Goal: Task Accomplishment & Management: Contribute content

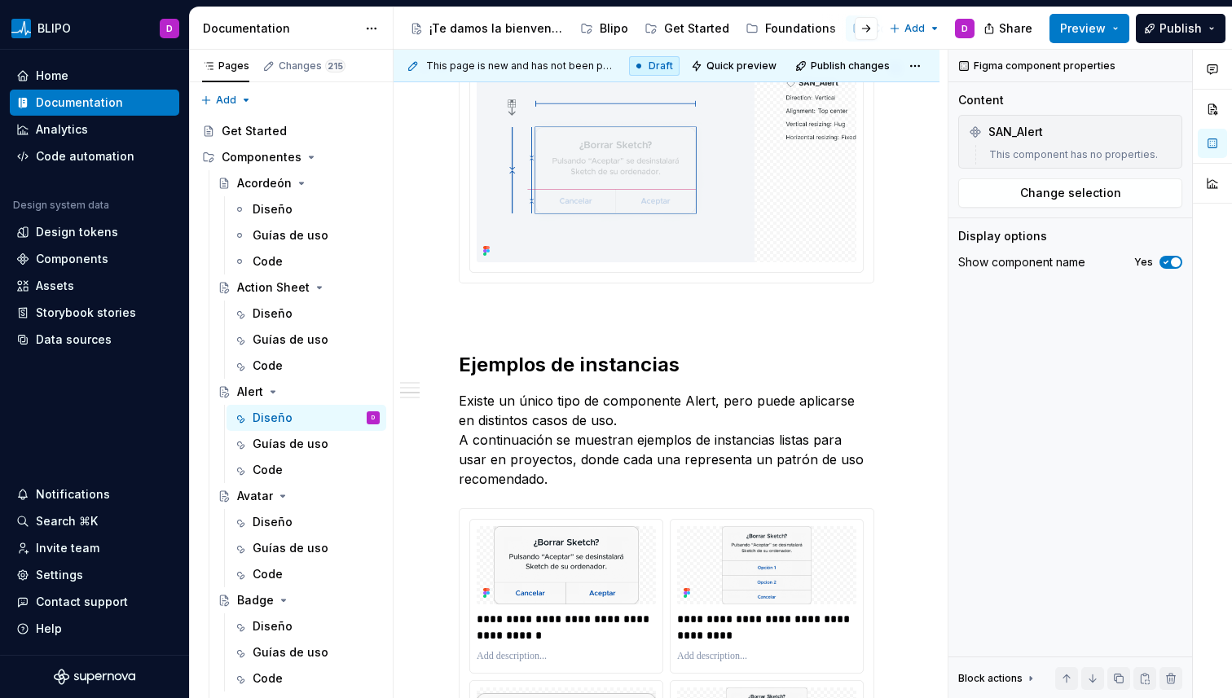
scroll to position [1332, 0]
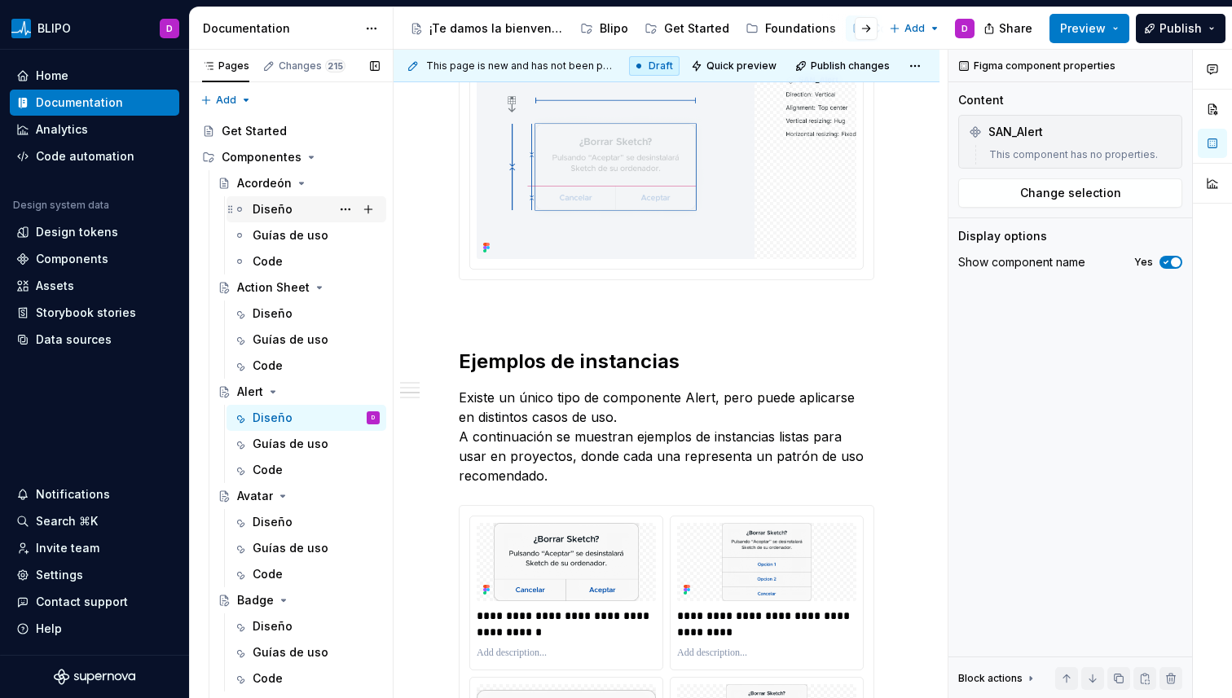
click at [258, 199] on div "Diseño" at bounding box center [316, 209] width 127 height 23
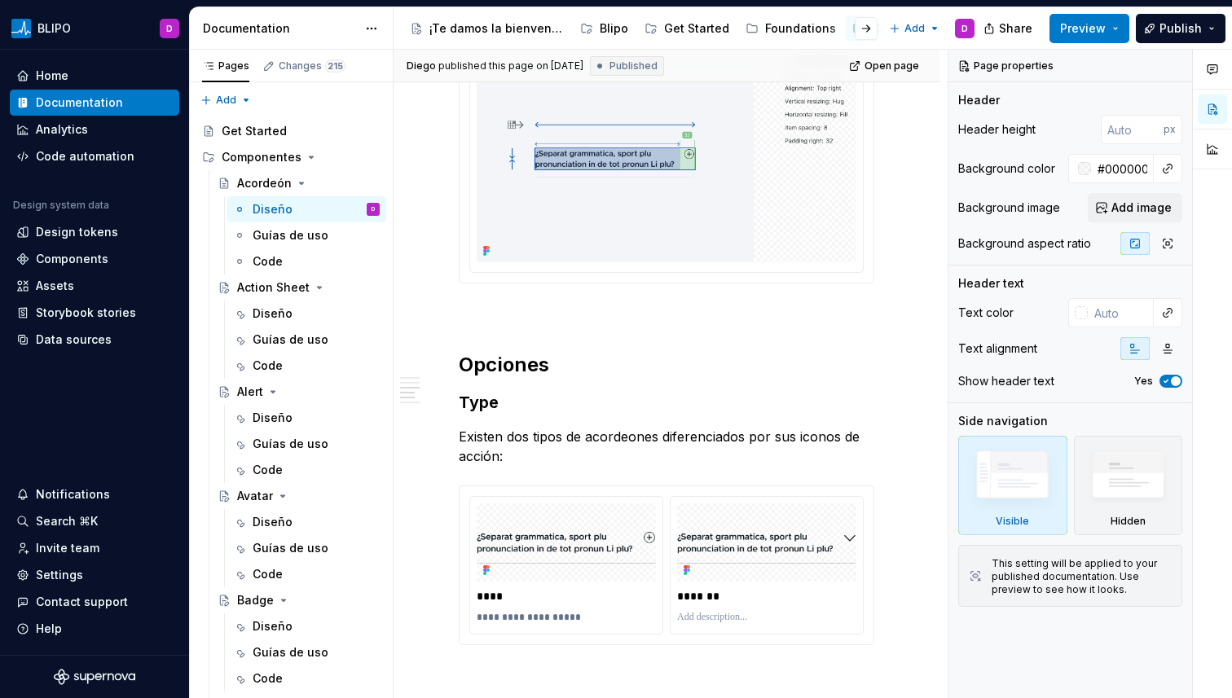
scroll to position [1820, 0]
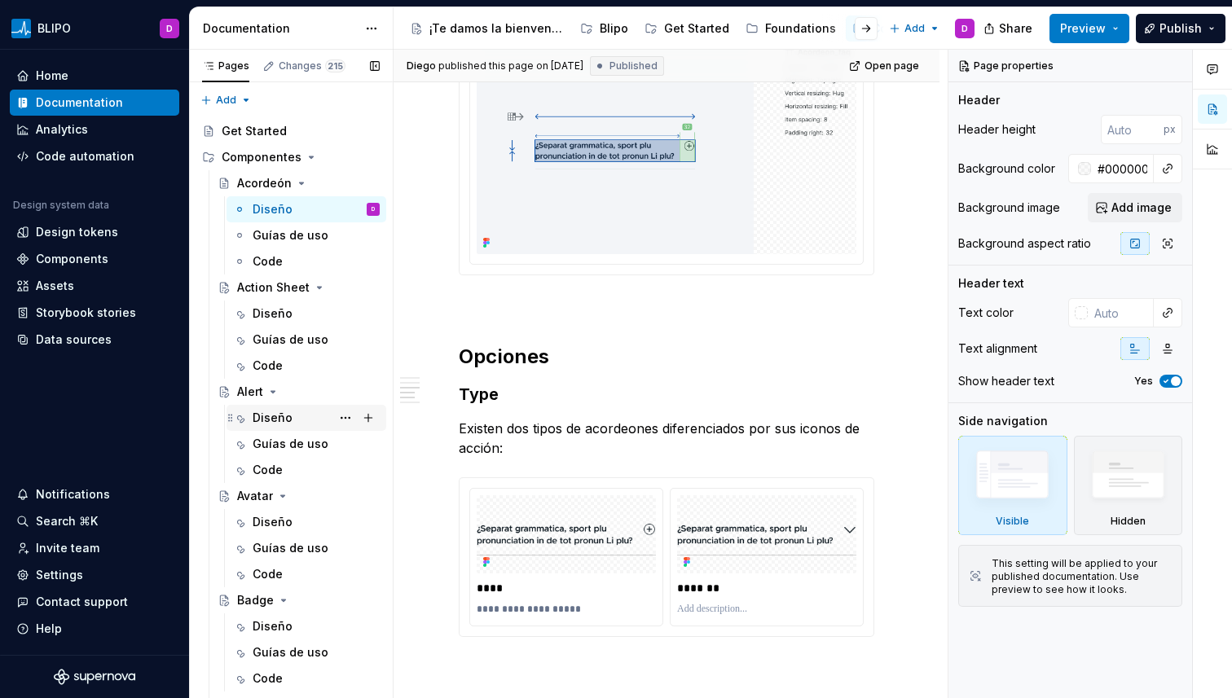
click at [276, 411] on div "Diseño" at bounding box center [273, 418] width 40 height 16
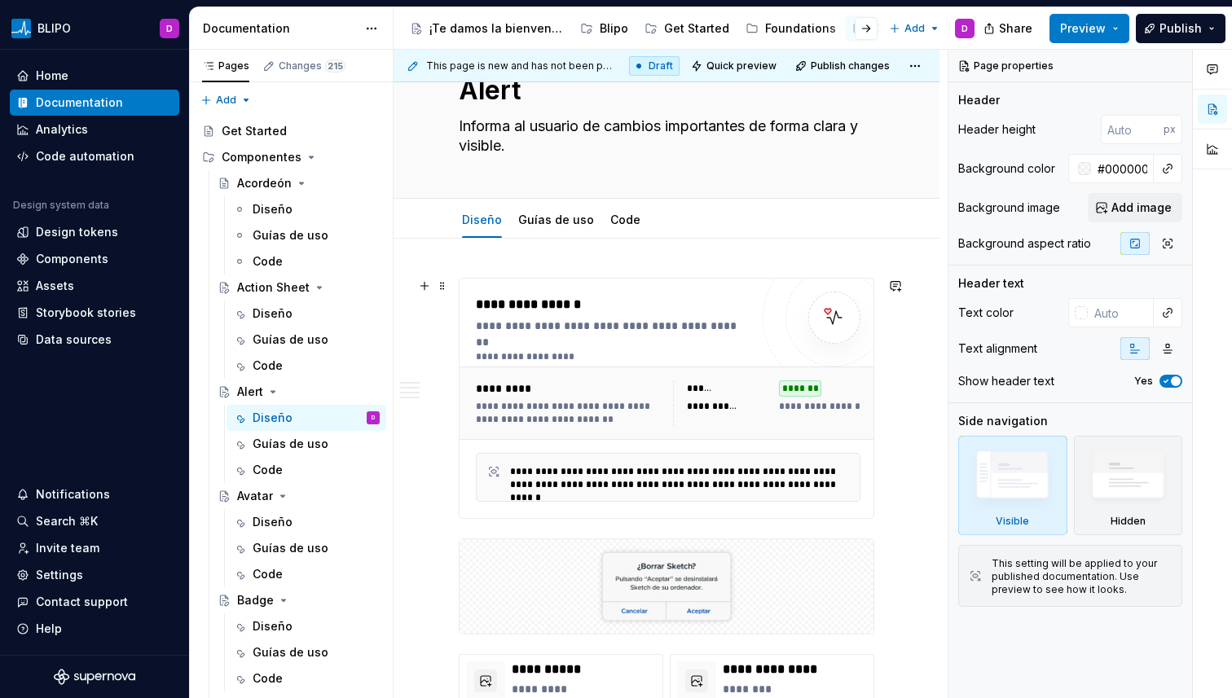
type textarea "*"
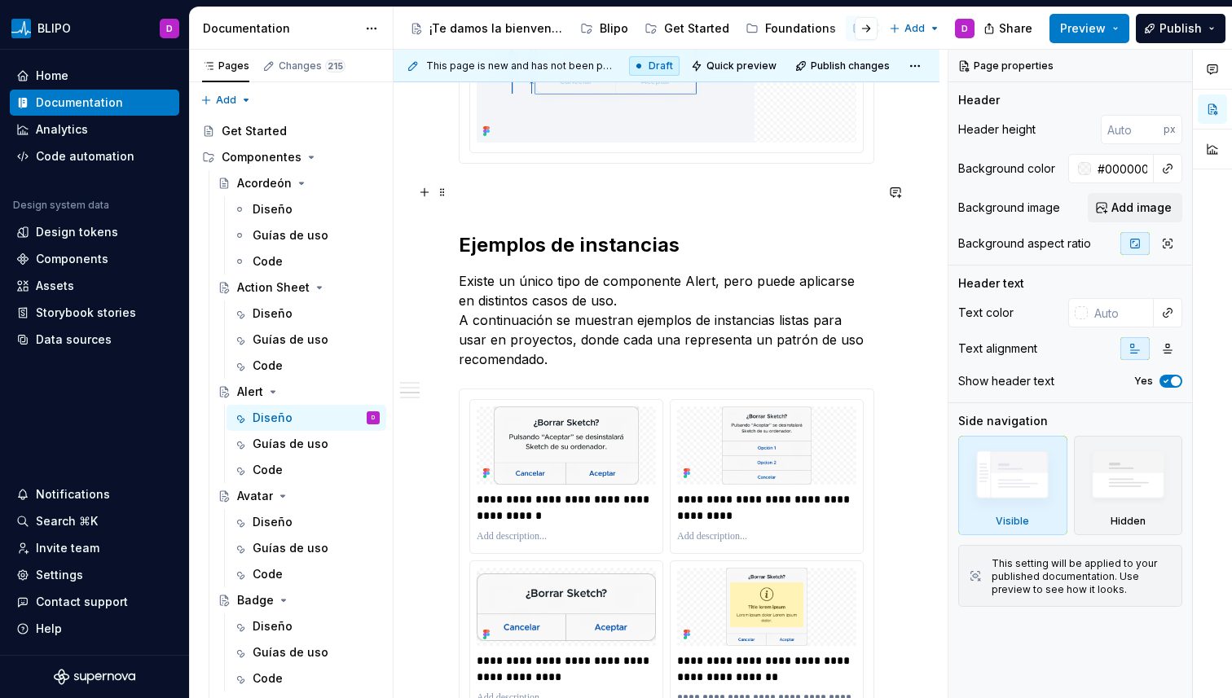
scroll to position [1461, 0]
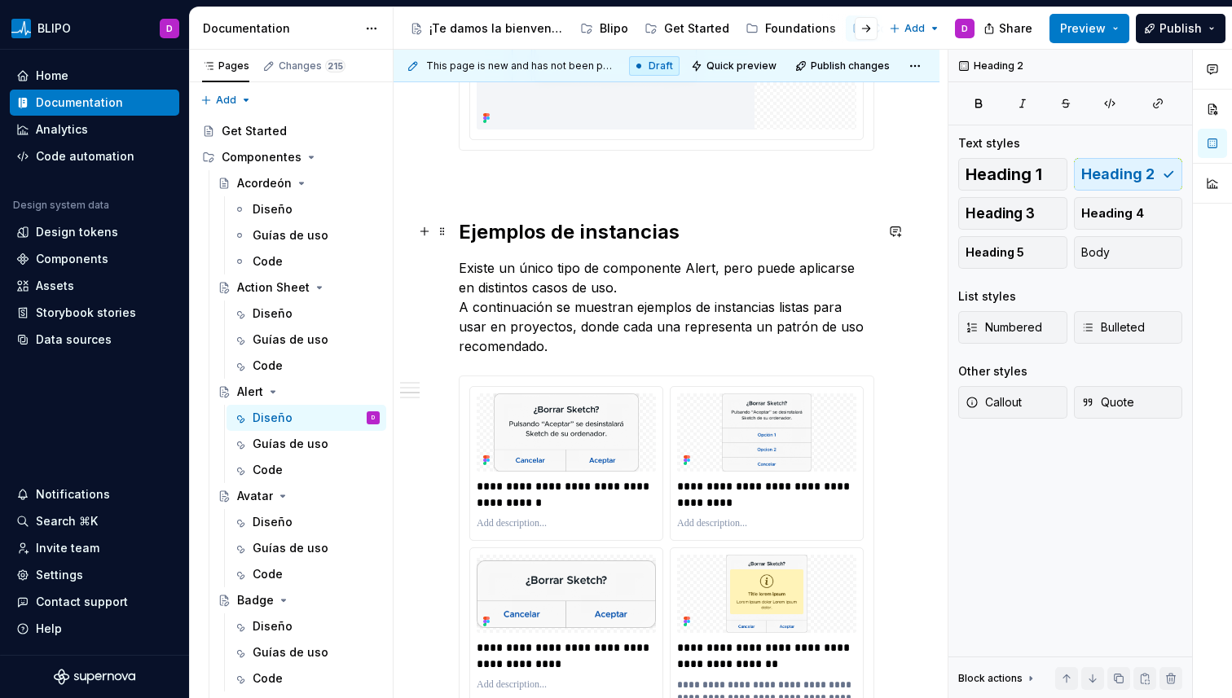
click at [526, 231] on h2 "Ejemplos de instancias" at bounding box center [667, 232] width 416 height 26
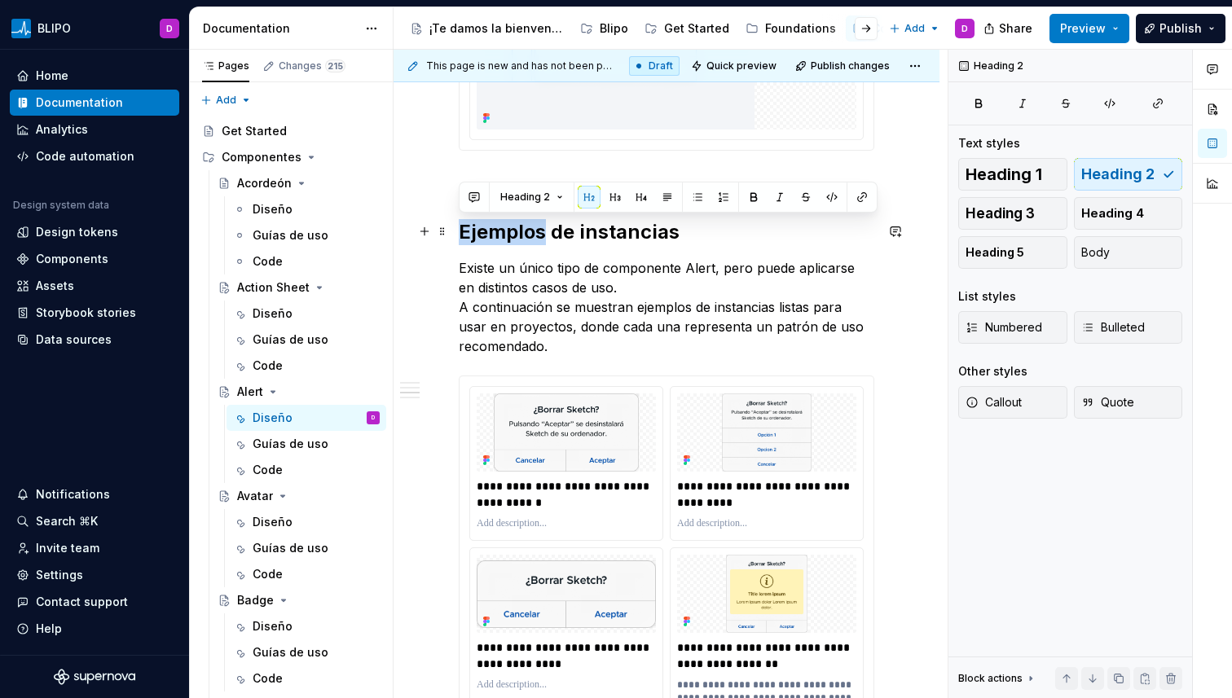
click at [526, 231] on h2 "Ejemplos de instancias" at bounding box center [667, 232] width 416 height 26
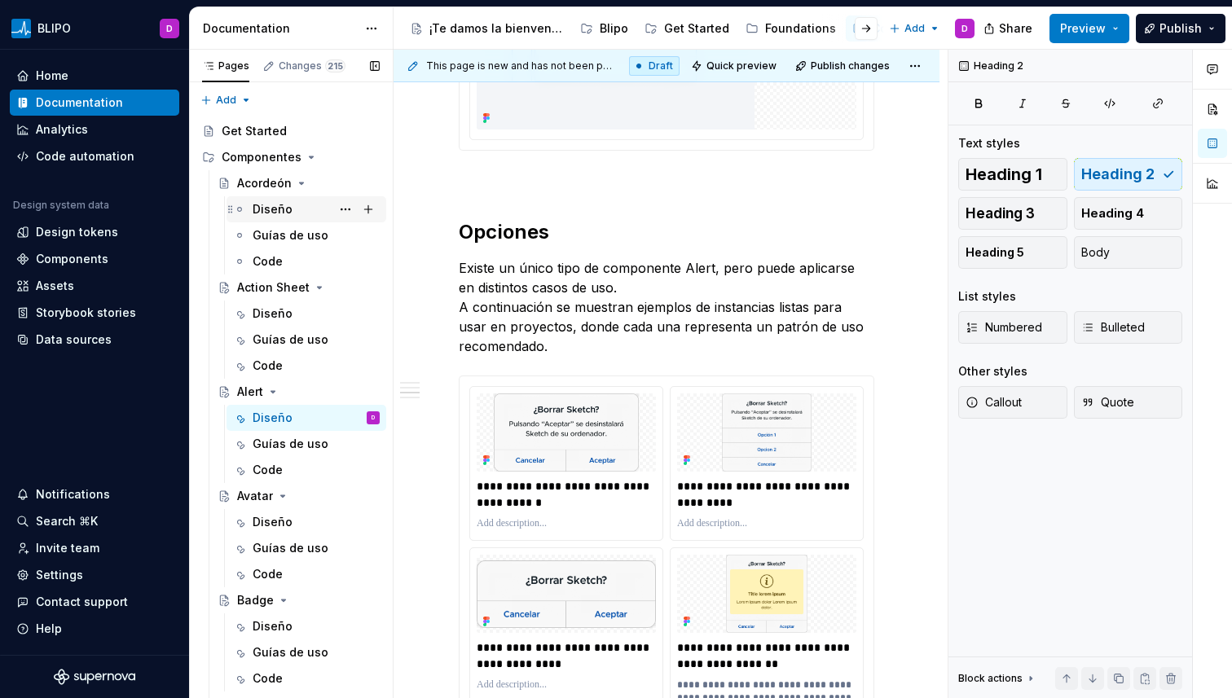
click at [263, 219] on div "Diseño" at bounding box center [316, 209] width 127 height 23
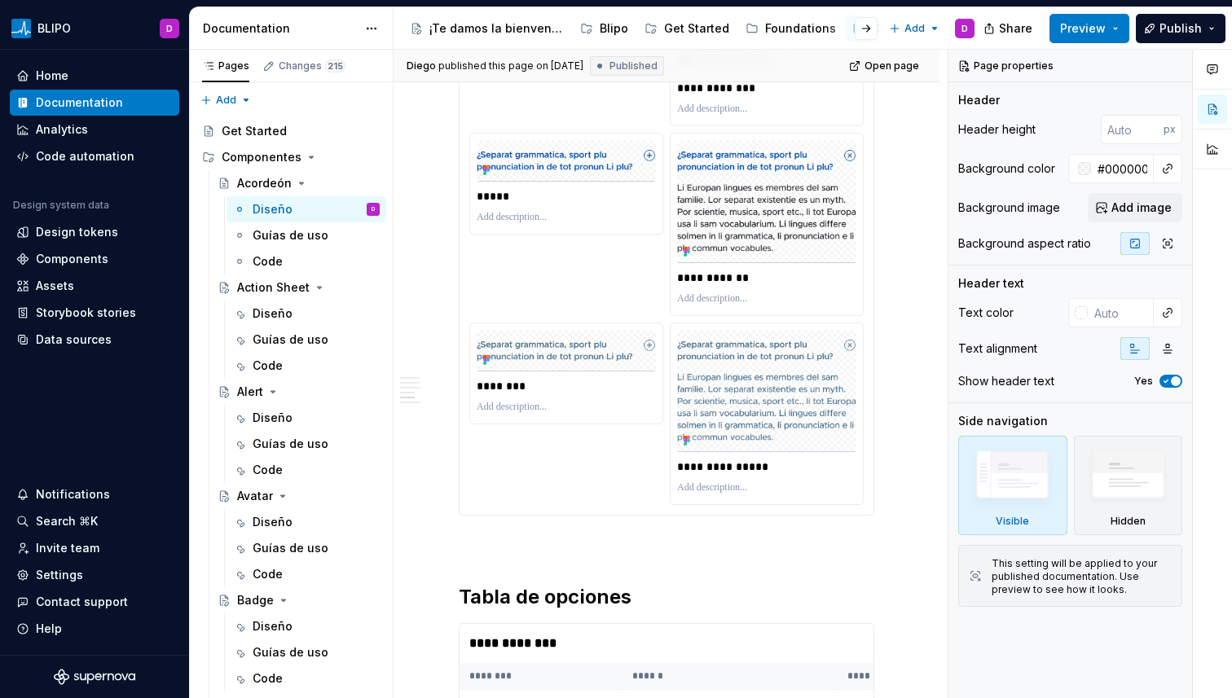
scroll to position [2770, 0]
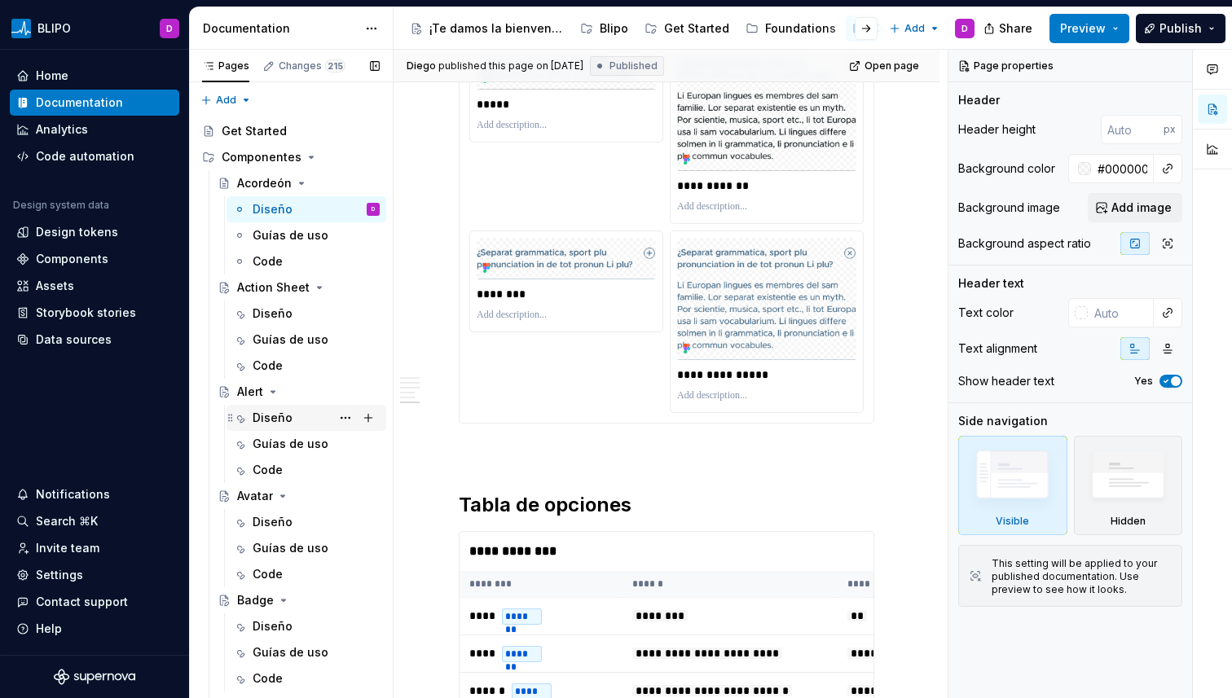
click at [277, 417] on div "Diseño" at bounding box center [273, 418] width 40 height 16
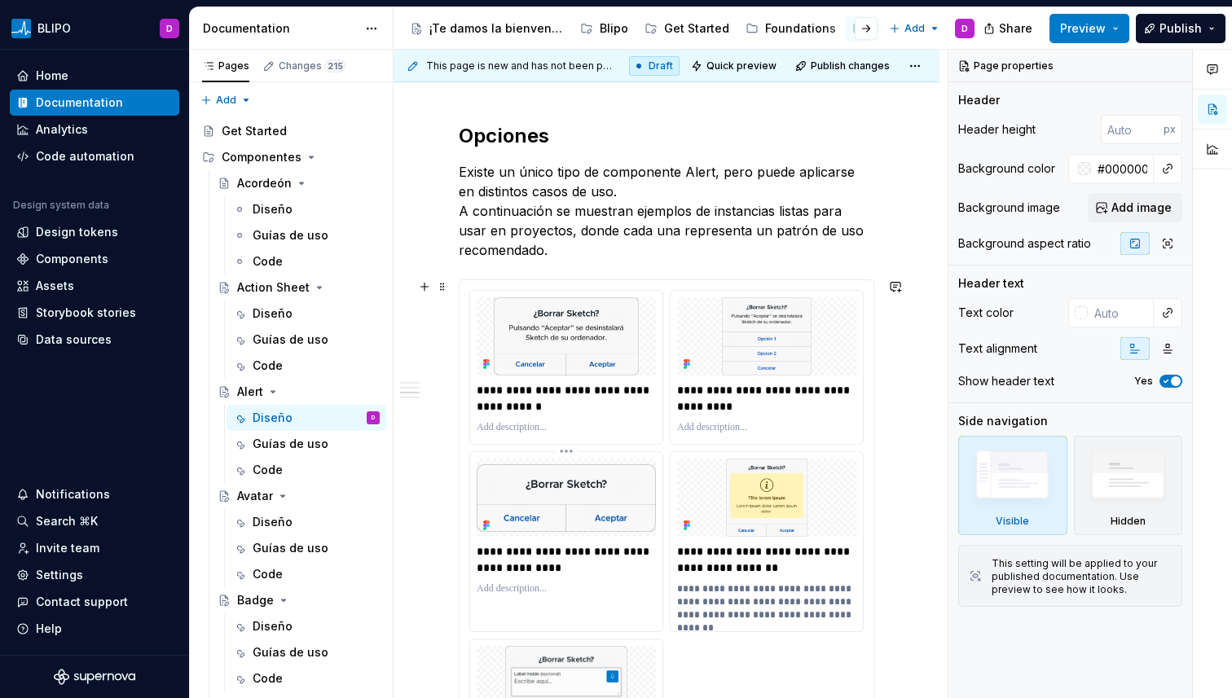
scroll to position [1551, 0]
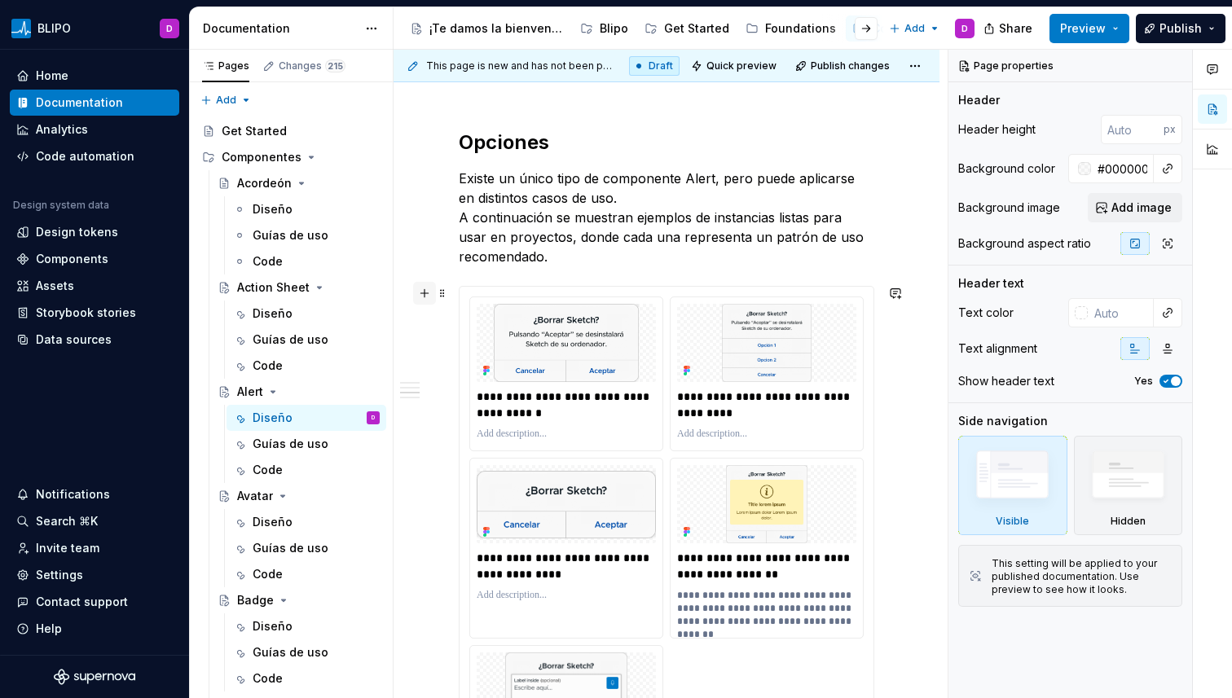
click at [417, 292] on button "button" at bounding box center [424, 293] width 23 height 23
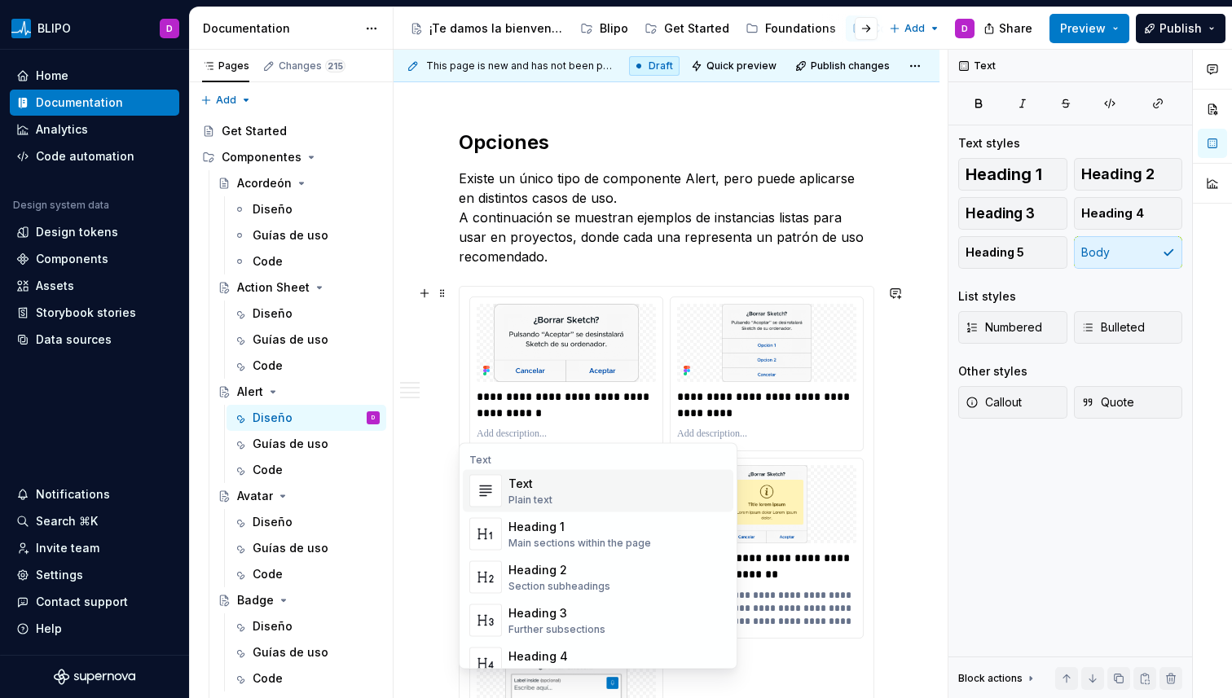
scroll to position [1729, 0]
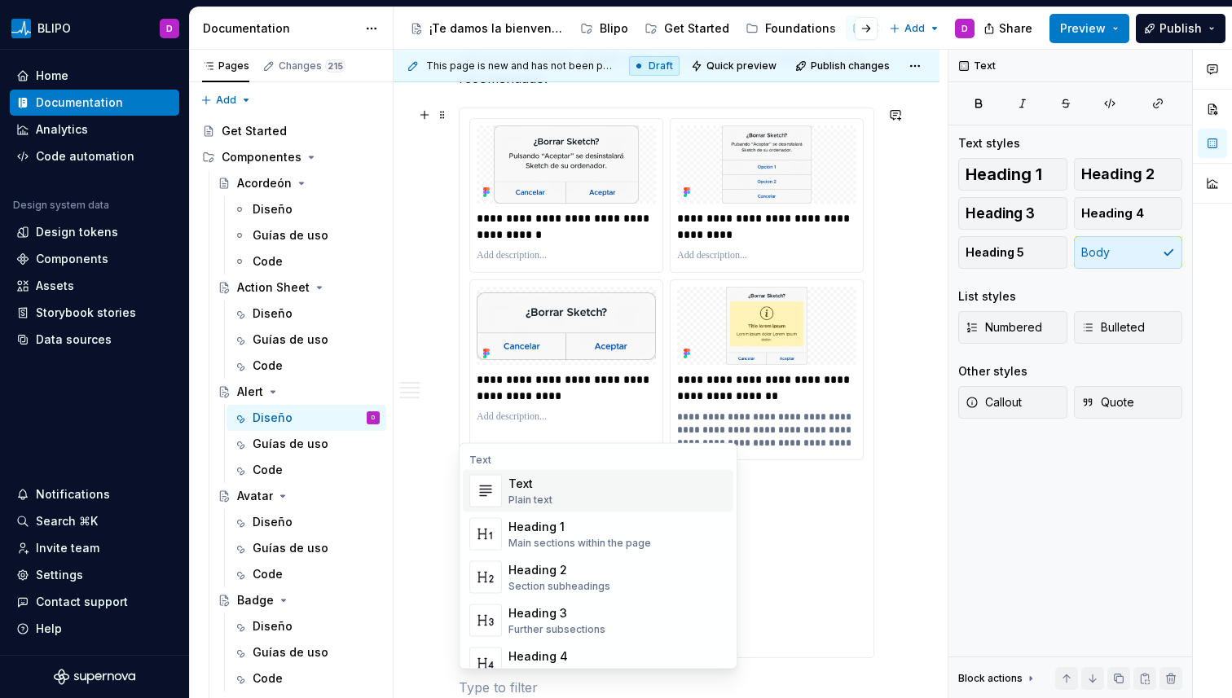
click at [415, 290] on div "**********" at bounding box center [667, 85] width 546 height 3025
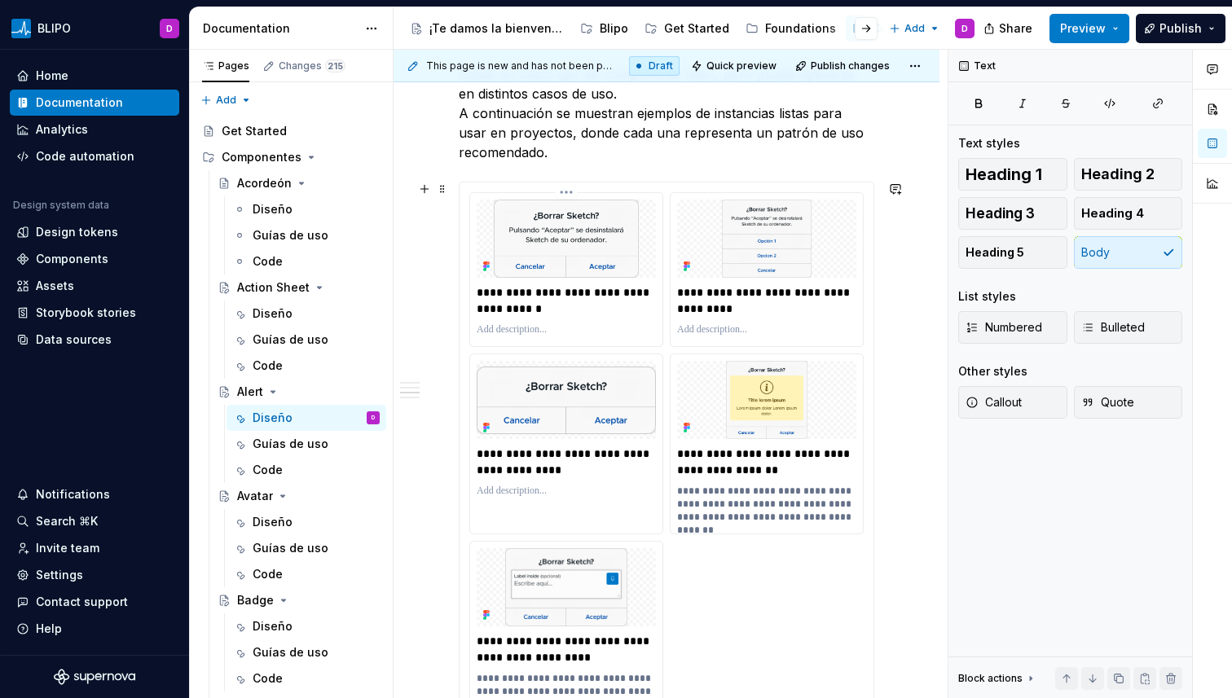
scroll to position [1508, 0]
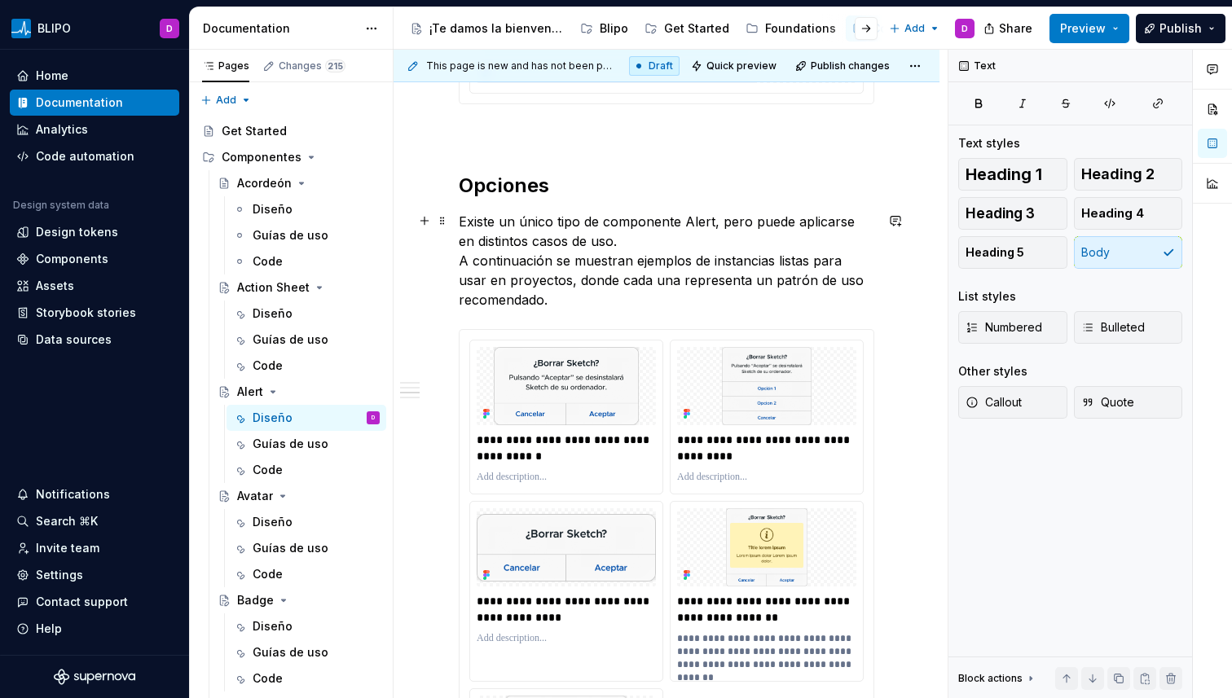
click at [505, 250] on p "Existe un único tipo de componente Alert, pero puede aplicarse en distintos cas…" at bounding box center [667, 261] width 416 height 98
click at [534, 231] on p "Existe un único tipo de componente Alert, pero puede aplicarse en distintos cas…" at bounding box center [667, 261] width 416 height 98
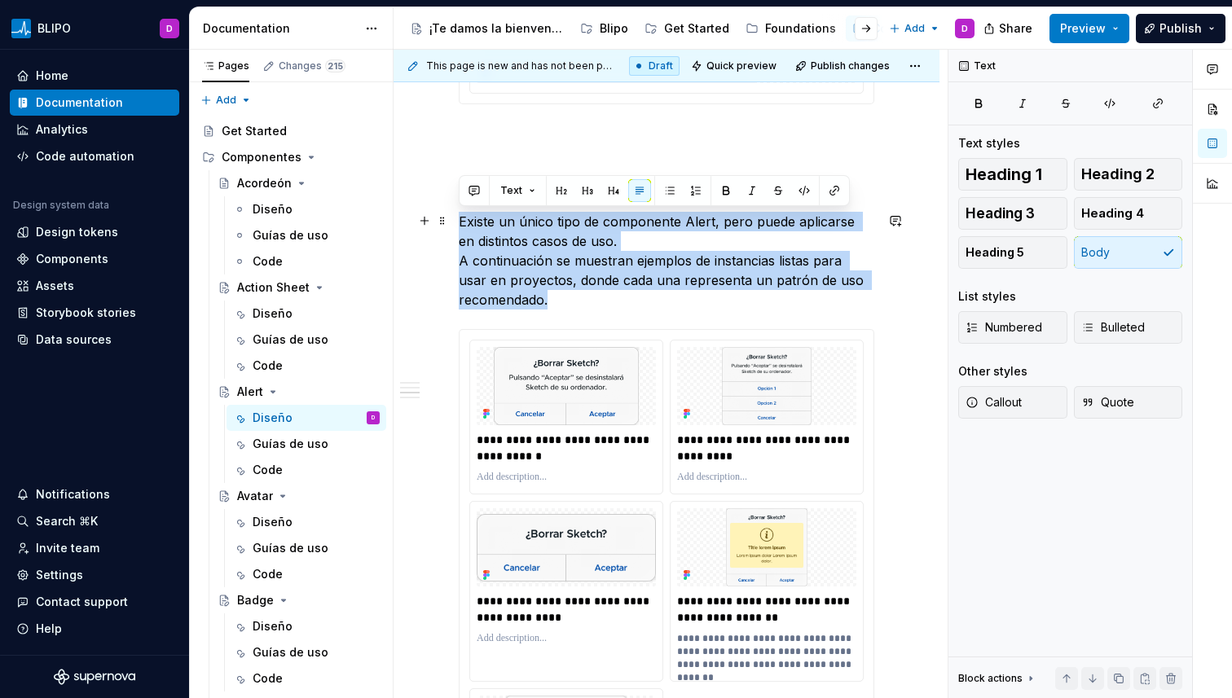
click at [534, 231] on p "Existe un único tipo de componente Alert, pero puede aplicarse en distintos cas…" at bounding box center [667, 261] width 416 height 98
click at [528, 262] on p "Existe un único tipo de componente Alert, pero puede aplicarse en distintos cas…" at bounding box center [667, 261] width 416 height 98
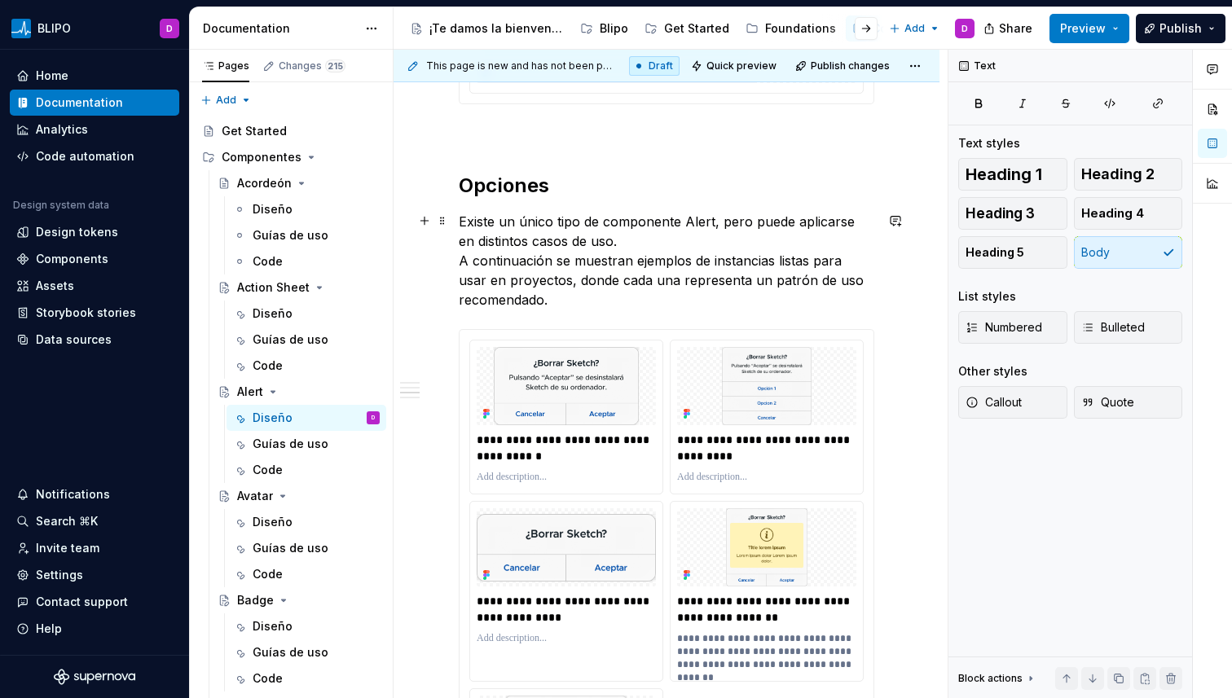
click at [597, 248] on p "Existe un único tipo de componente Alert, pero puede aplicarse en distintos cas…" at bounding box center [667, 261] width 416 height 98
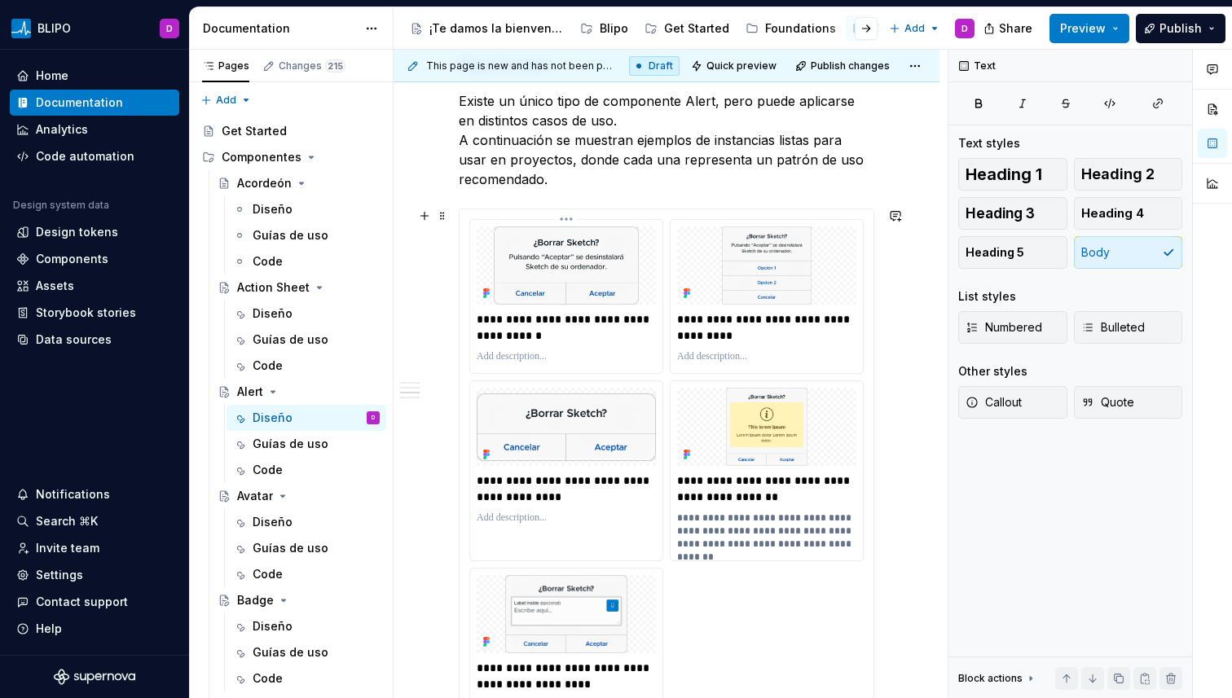
scroll to position [1618, 0]
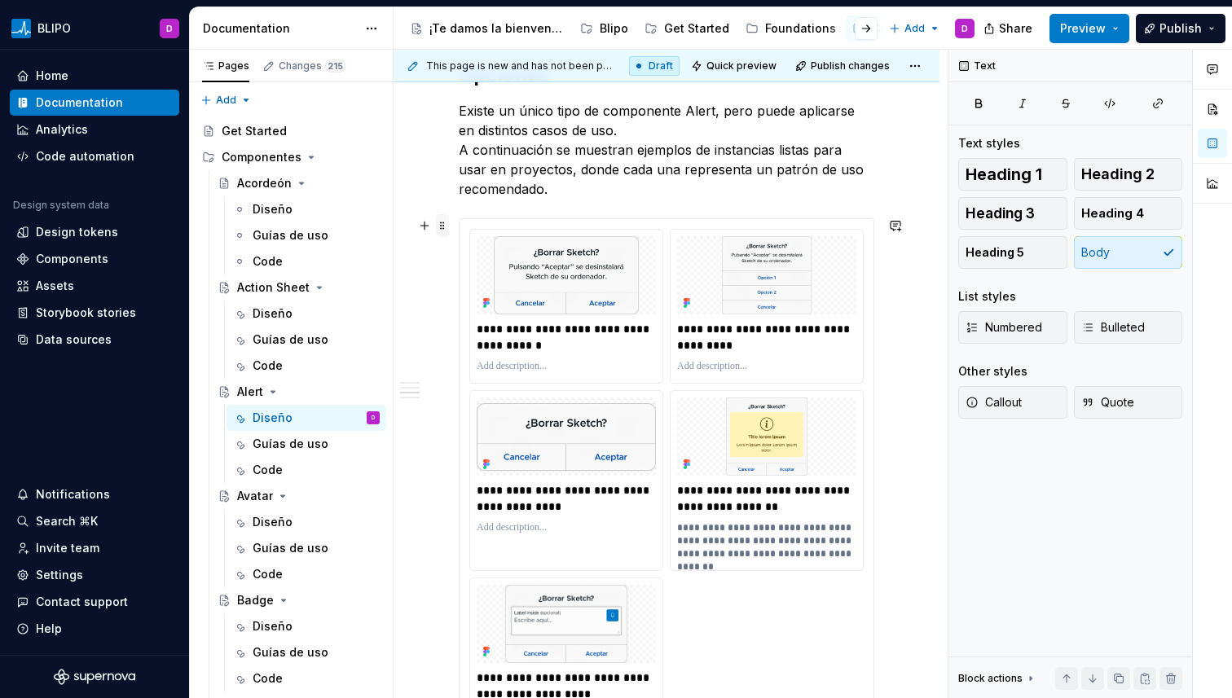
click at [441, 227] on span at bounding box center [442, 225] width 13 height 23
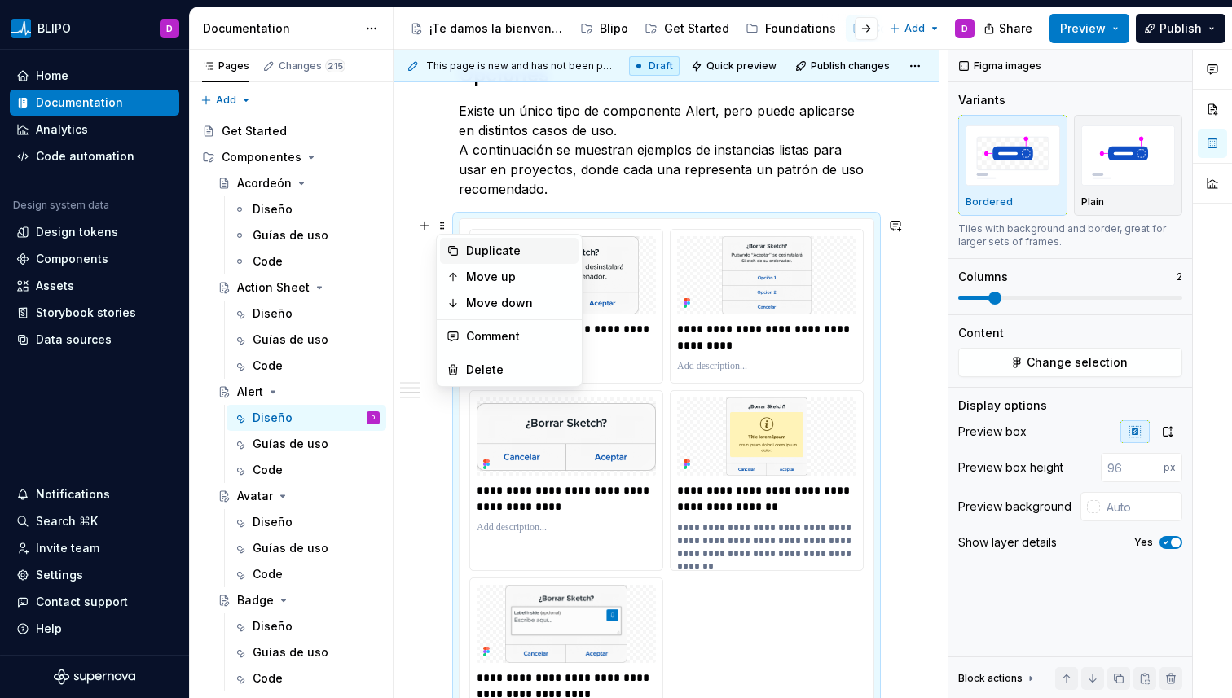
click at [473, 250] on div "Duplicate" at bounding box center [519, 251] width 106 height 16
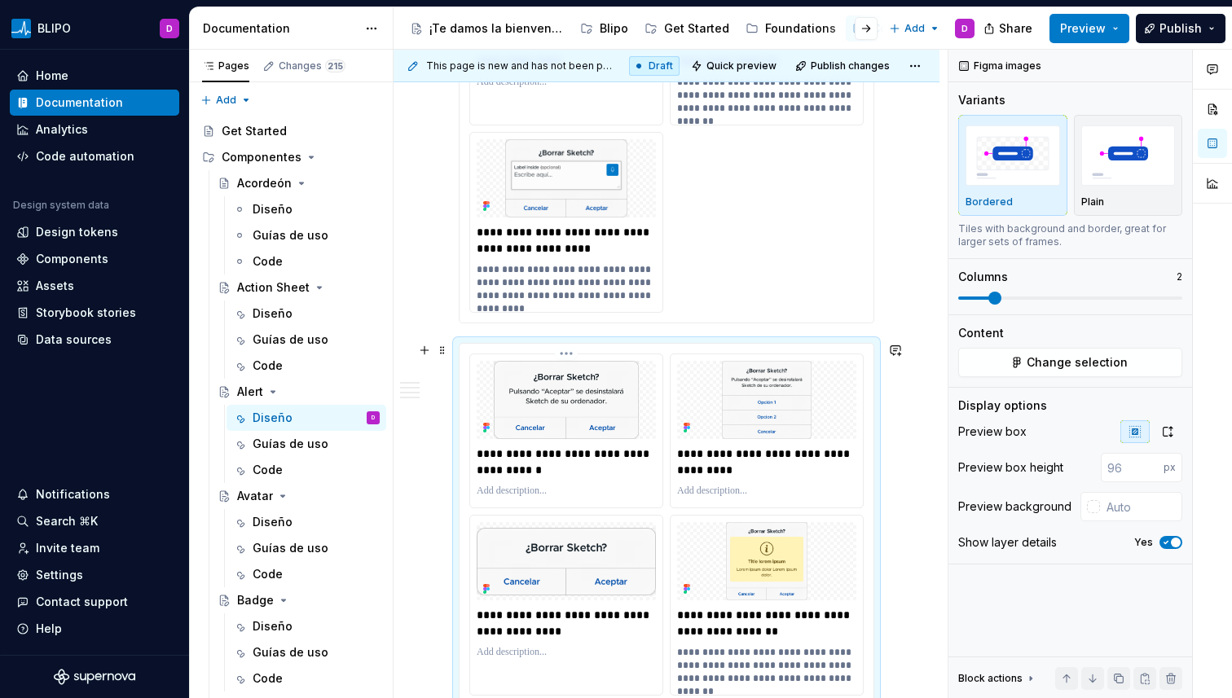
type textarea "*"
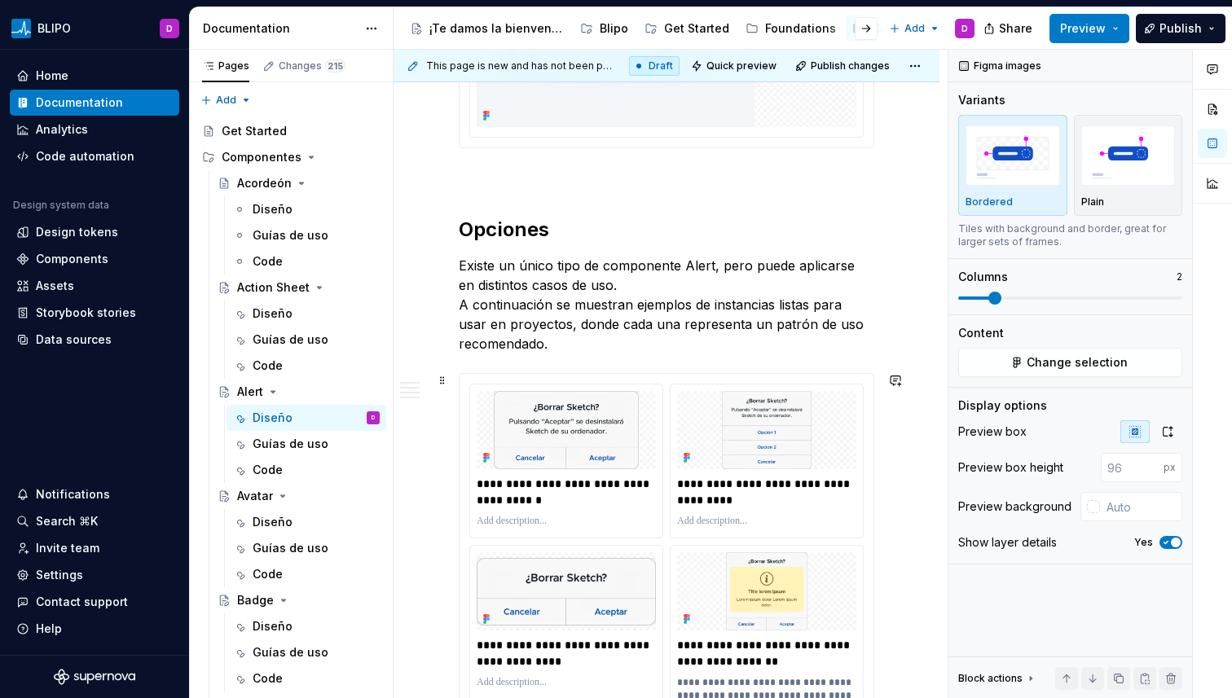
scroll to position [1463, 0]
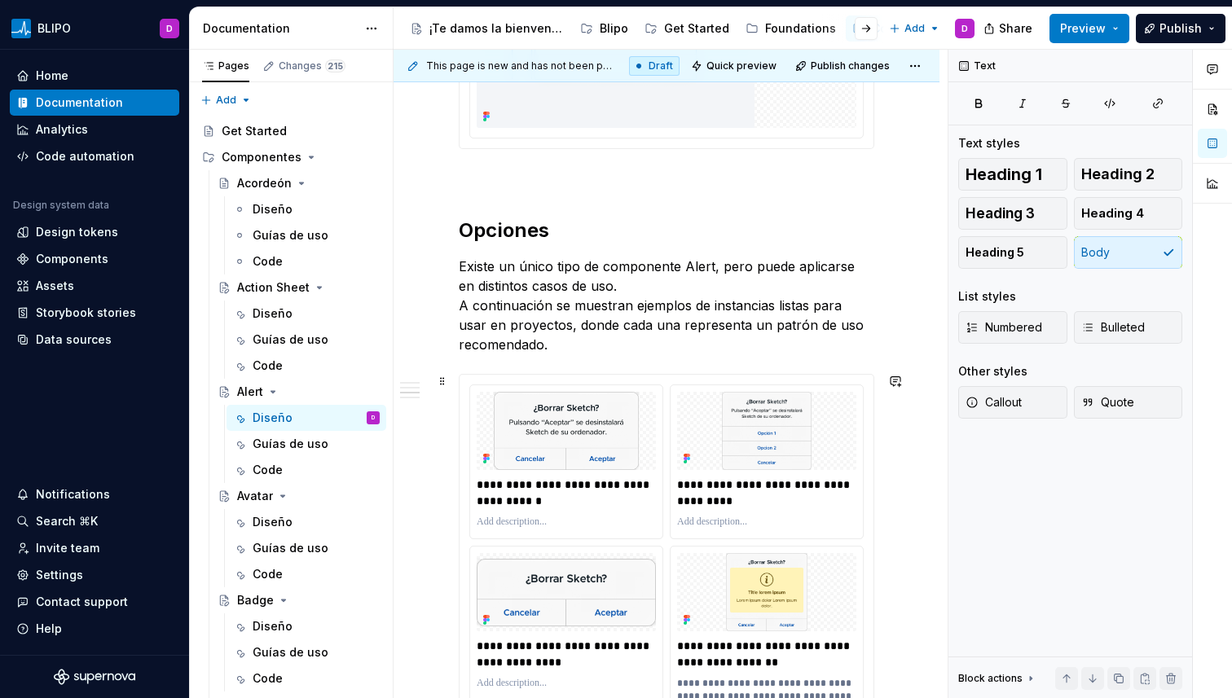
click at [573, 275] on p "Existe un único tipo de componente Alert, pero puede aplicarse en distintos cas…" at bounding box center [667, 306] width 416 height 98
click at [510, 308] on p "Existe un único tipo de componente Alert, pero puede aplicarse en distintos cas…" at bounding box center [667, 306] width 416 height 98
click at [440, 261] on span at bounding box center [442, 265] width 13 height 23
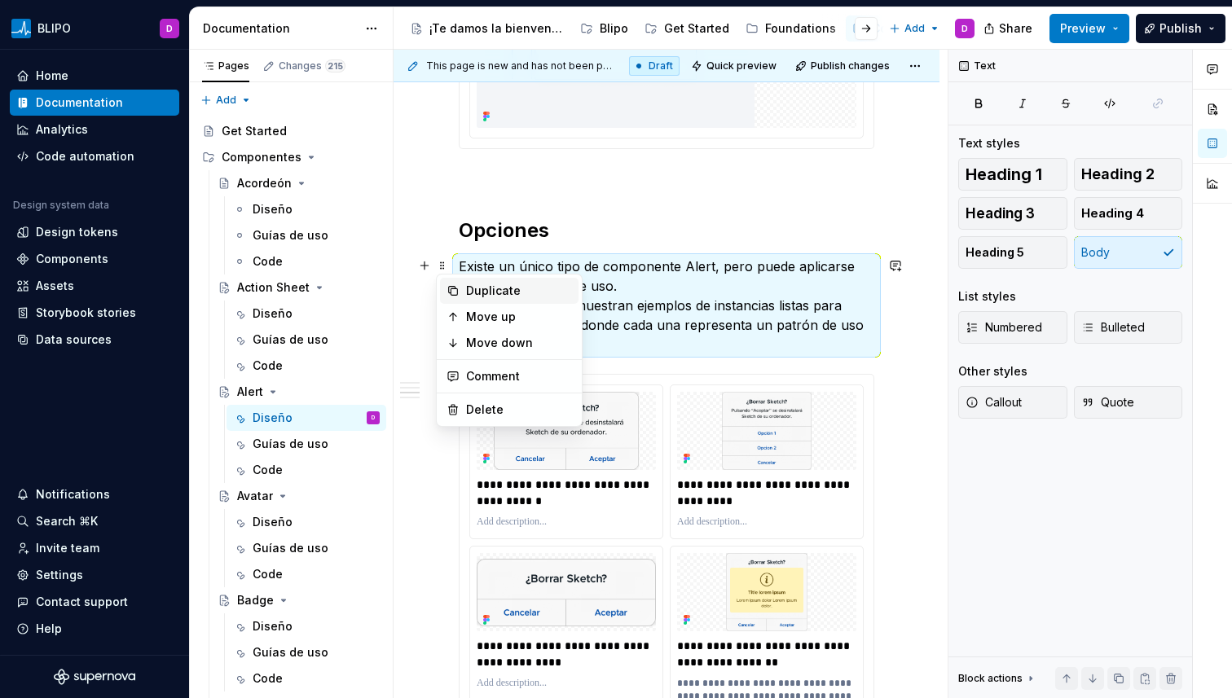
click at [460, 287] on div "Duplicate" at bounding box center [509, 291] width 139 height 26
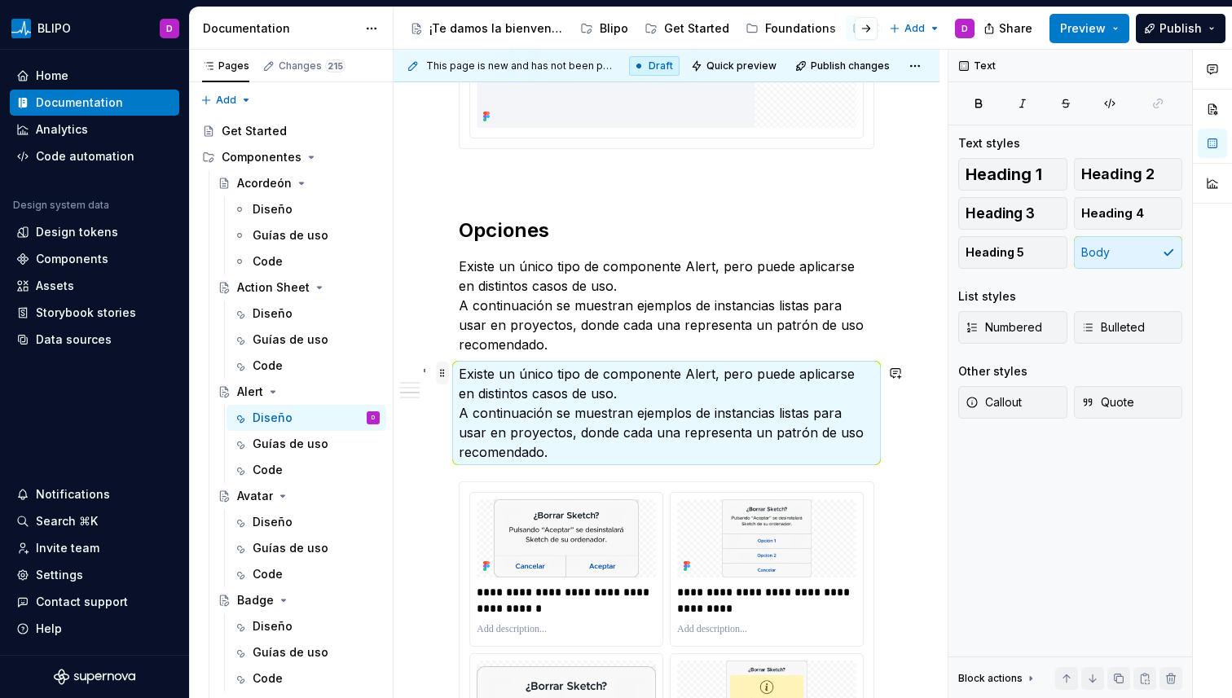
click at [439, 378] on span at bounding box center [442, 373] width 13 height 23
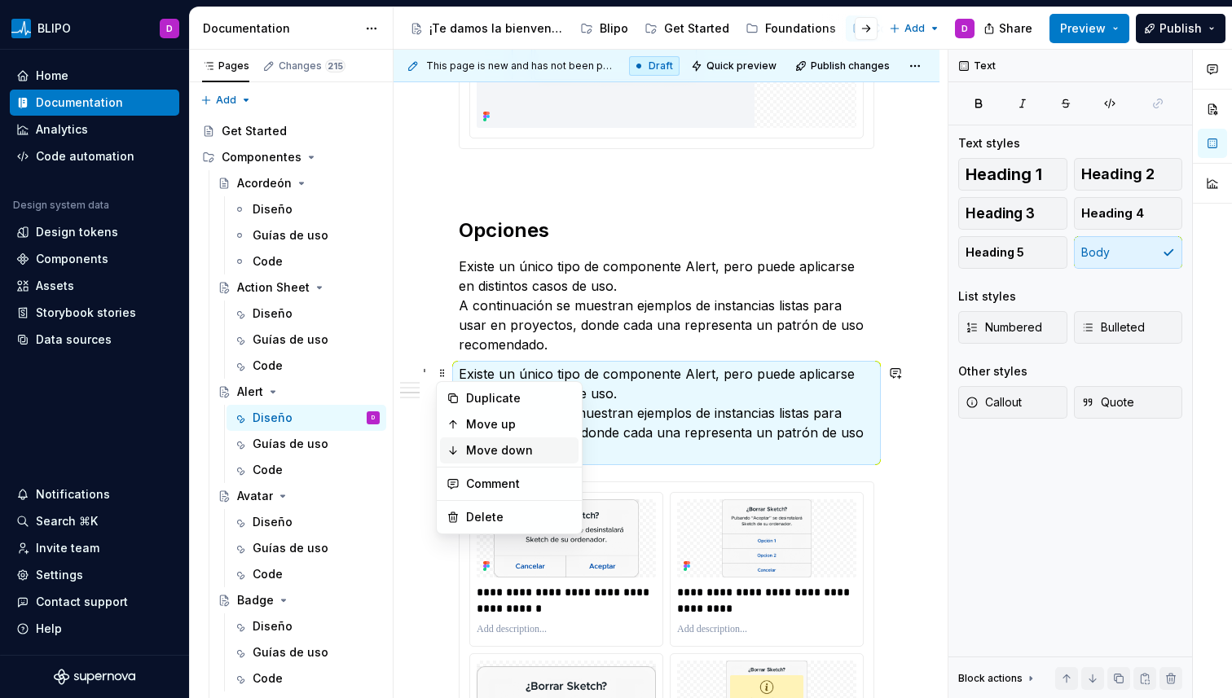
click at [474, 440] on div "Move down" at bounding box center [509, 451] width 139 height 26
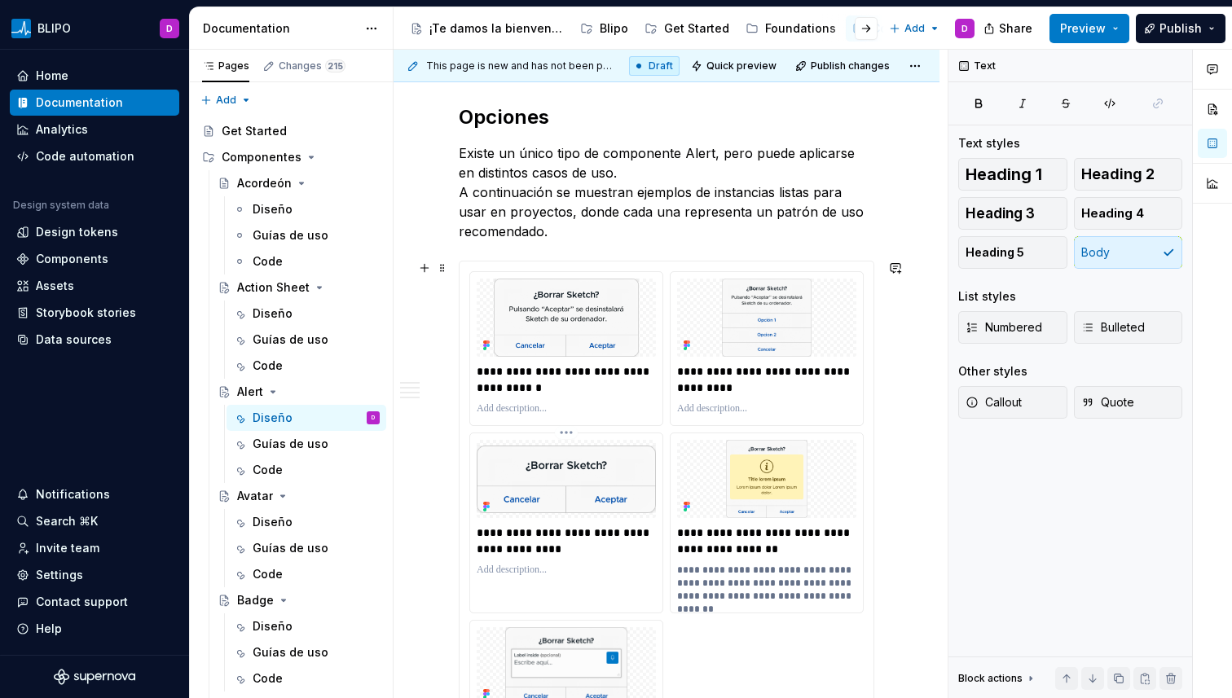
scroll to position [1462, 0]
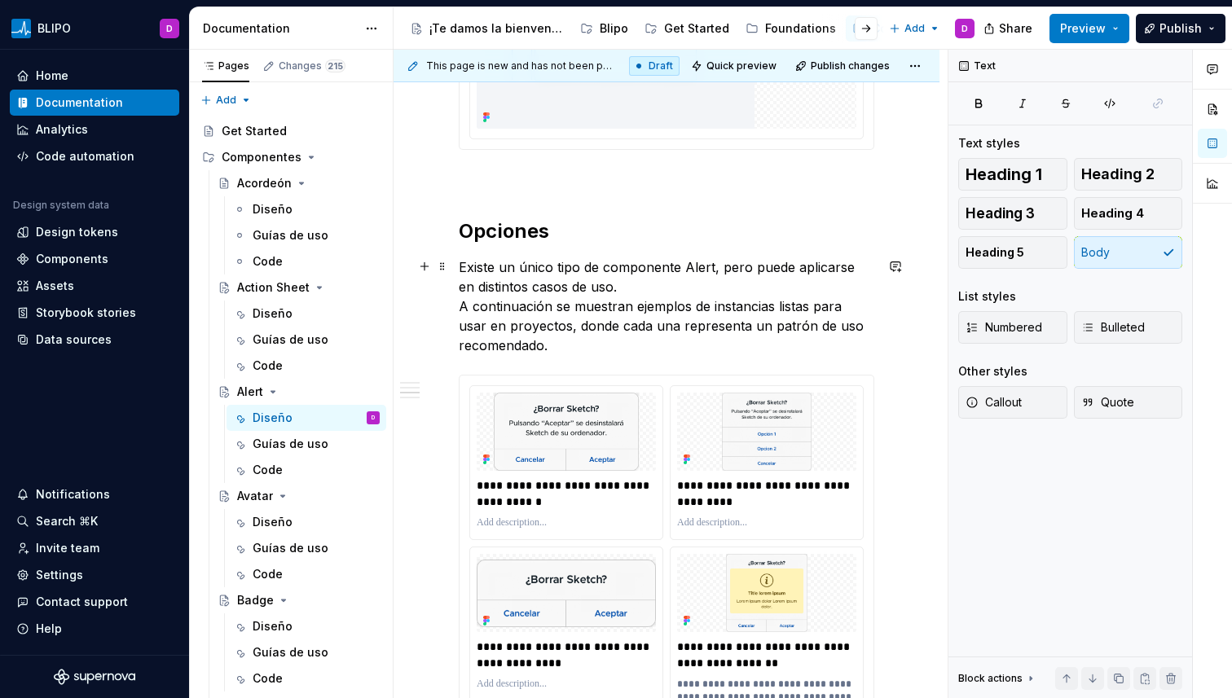
click at [491, 271] on p "Existe un único tipo de componente Alert, pero puede aplicarse en distintos cas…" at bounding box center [667, 307] width 416 height 98
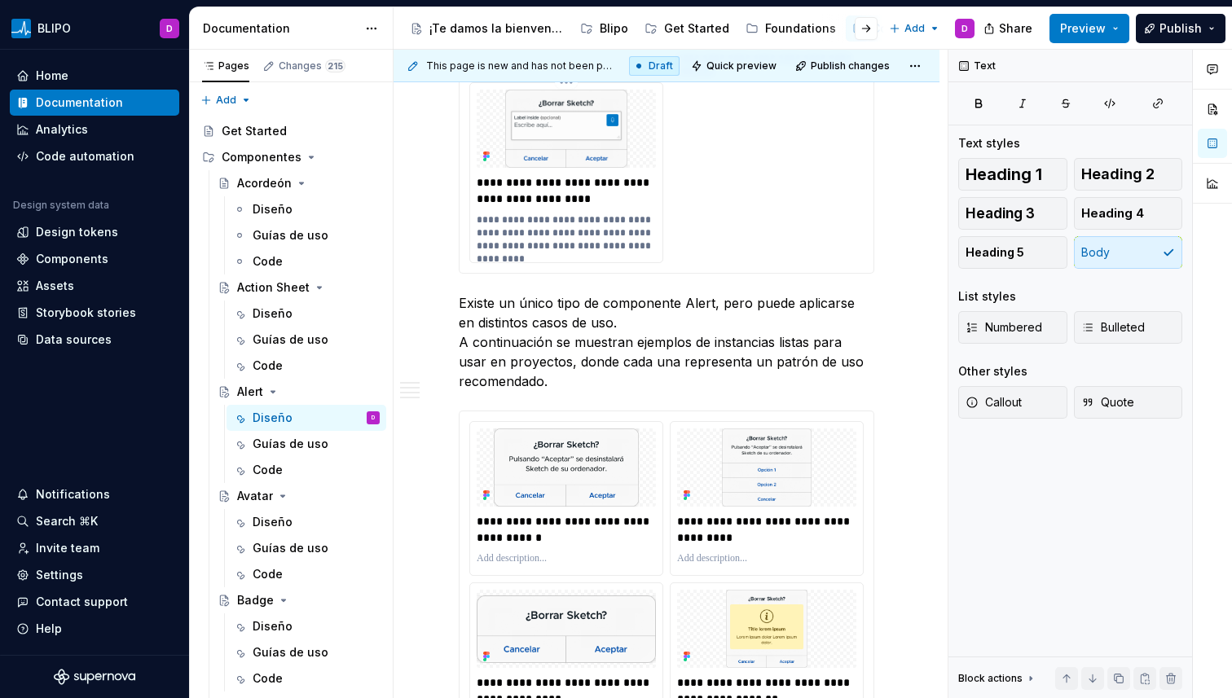
scroll to position [2116, 0]
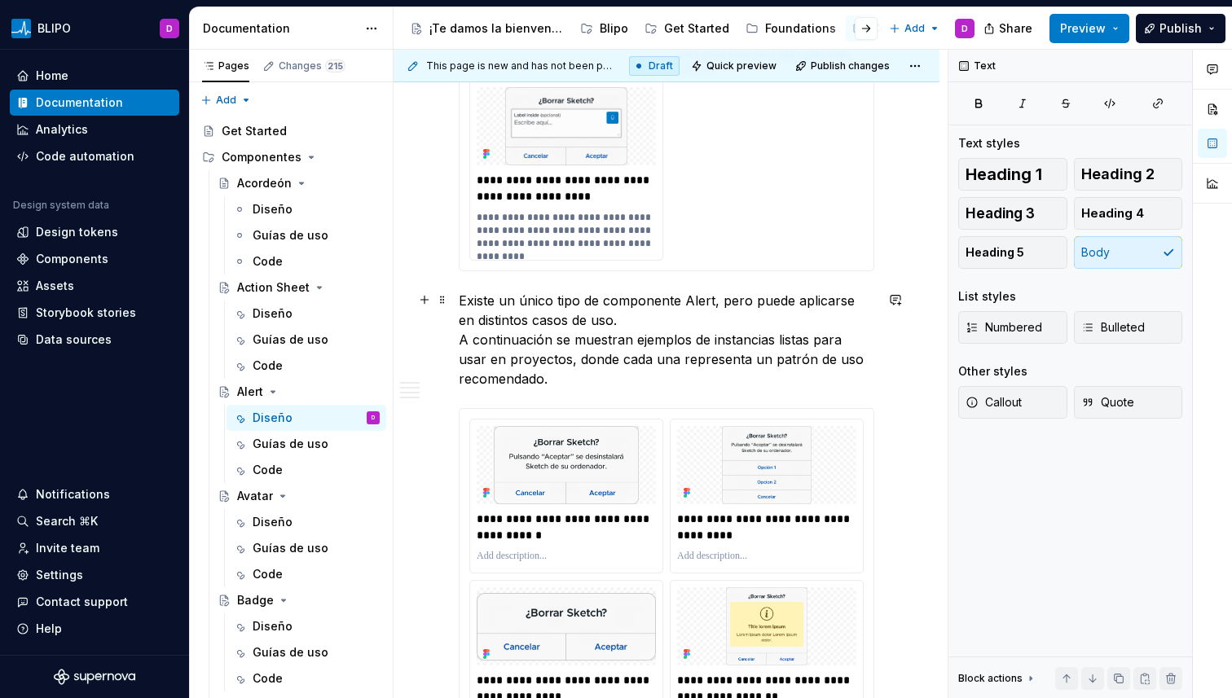
click at [575, 329] on p "Existe un único tipo de componente Alert, pero puede aplicarse en distintos cas…" at bounding box center [667, 340] width 416 height 98
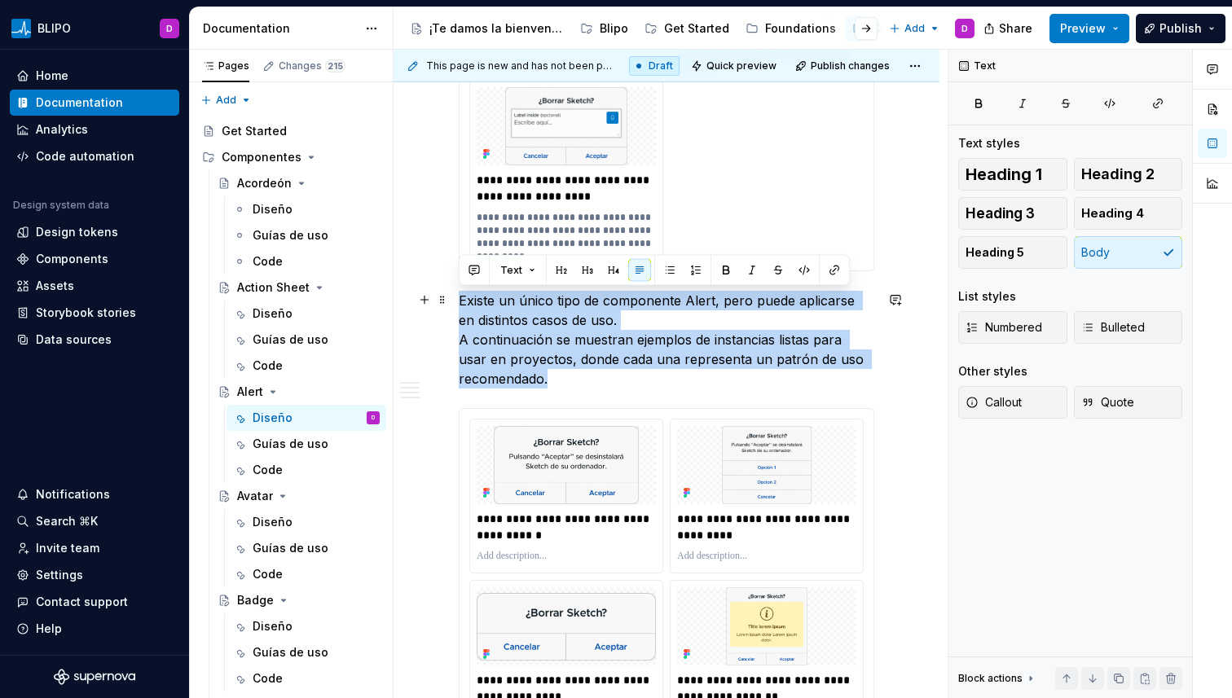
click at [575, 329] on p "Existe un único tipo de componente Alert, pero puede aplicarse en distintos cas…" at bounding box center [667, 340] width 416 height 98
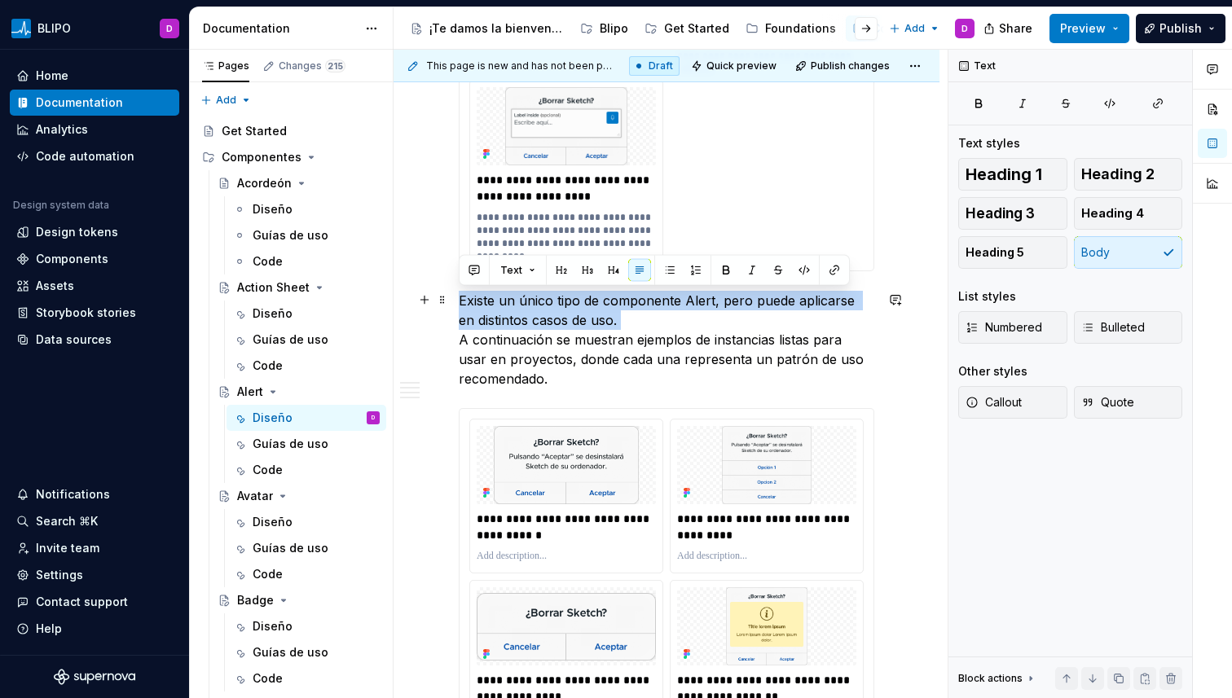
click at [575, 329] on p "Existe un único tipo de componente Alert, pero puede aplicarse en distintos cas…" at bounding box center [667, 340] width 416 height 98
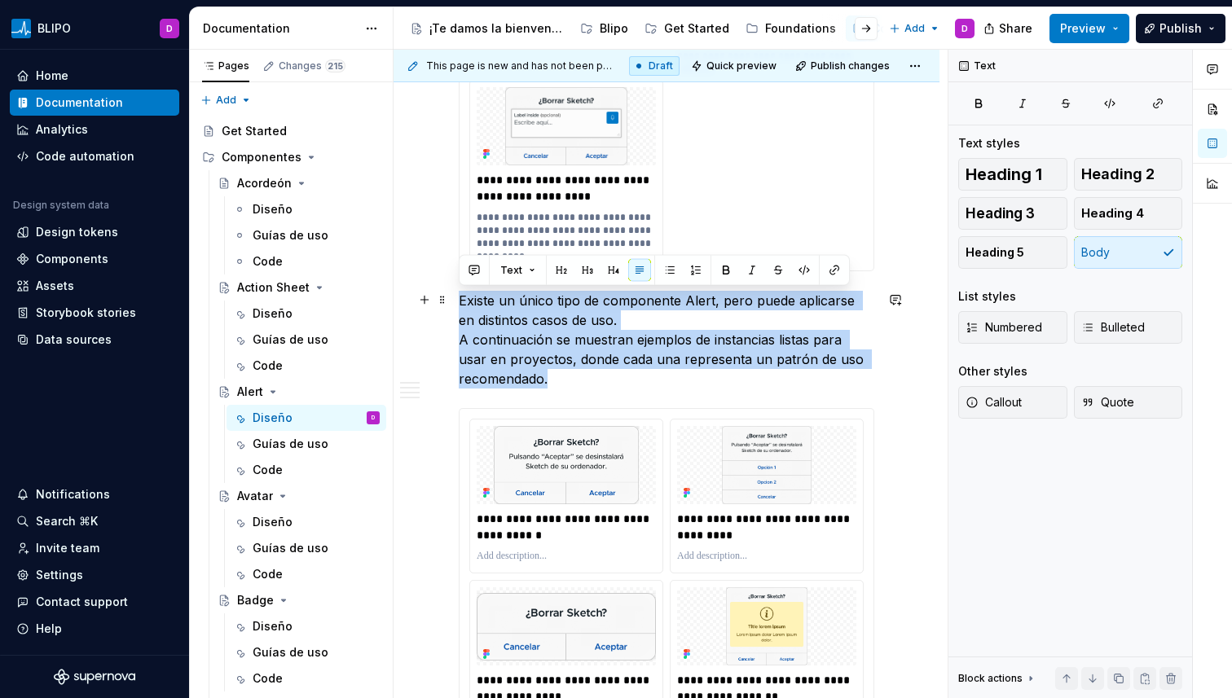
click at [575, 329] on p "Existe un único tipo de componente Alert, pero puede aplicarse en distintos cas…" at bounding box center [667, 340] width 416 height 98
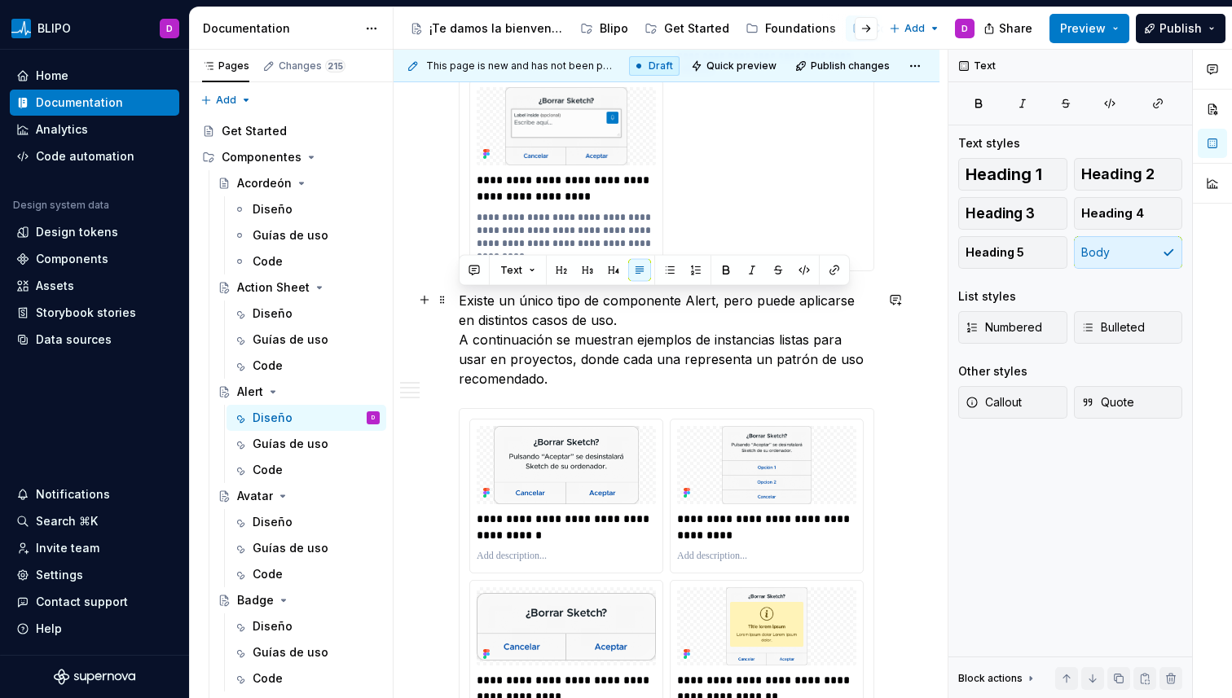
click at [568, 347] on p "Existe un único tipo de componente Alert, pero puede aplicarse en distintos cas…" at bounding box center [667, 340] width 416 height 98
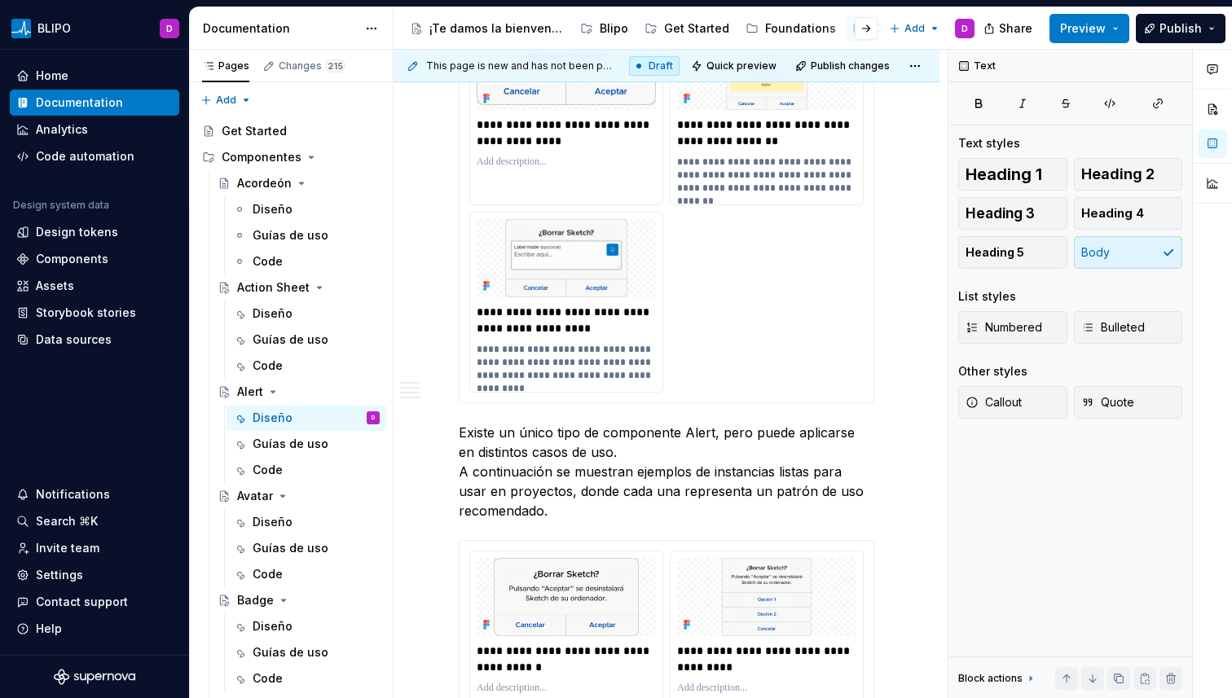
scroll to position [2032, 0]
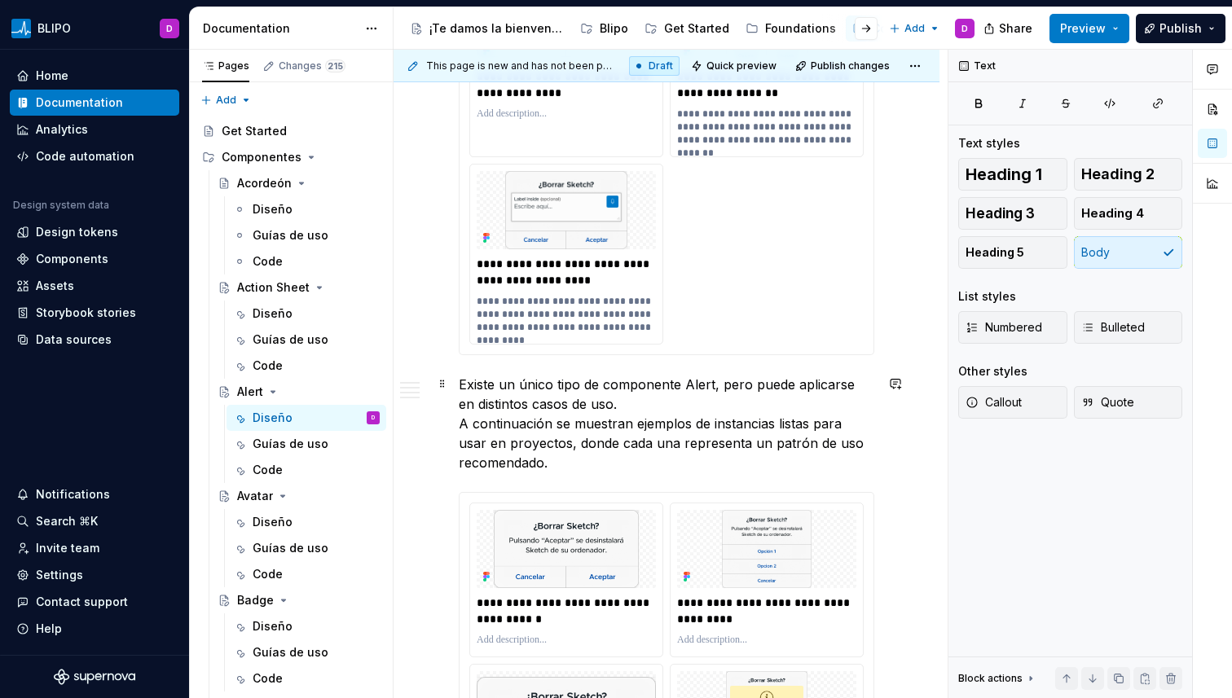
click at [539, 390] on p "Existe un único tipo de componente Alert, pero puede aplicarse en distintos cas…" at bounding box center [667, 424] width 416 height 98
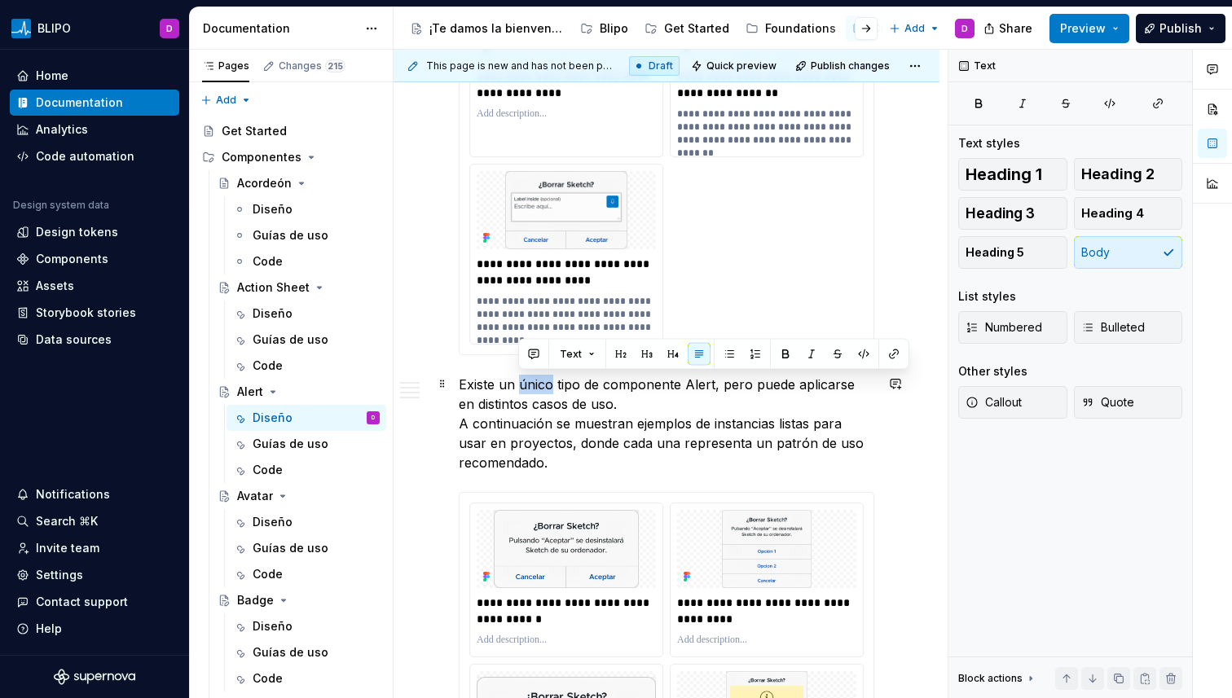
click at [539, 390] on p "Existe un único tipo de componente Alert, pero puede aplicarse en distintos cas…" at bounding box center [667, 424] width 416 height 98
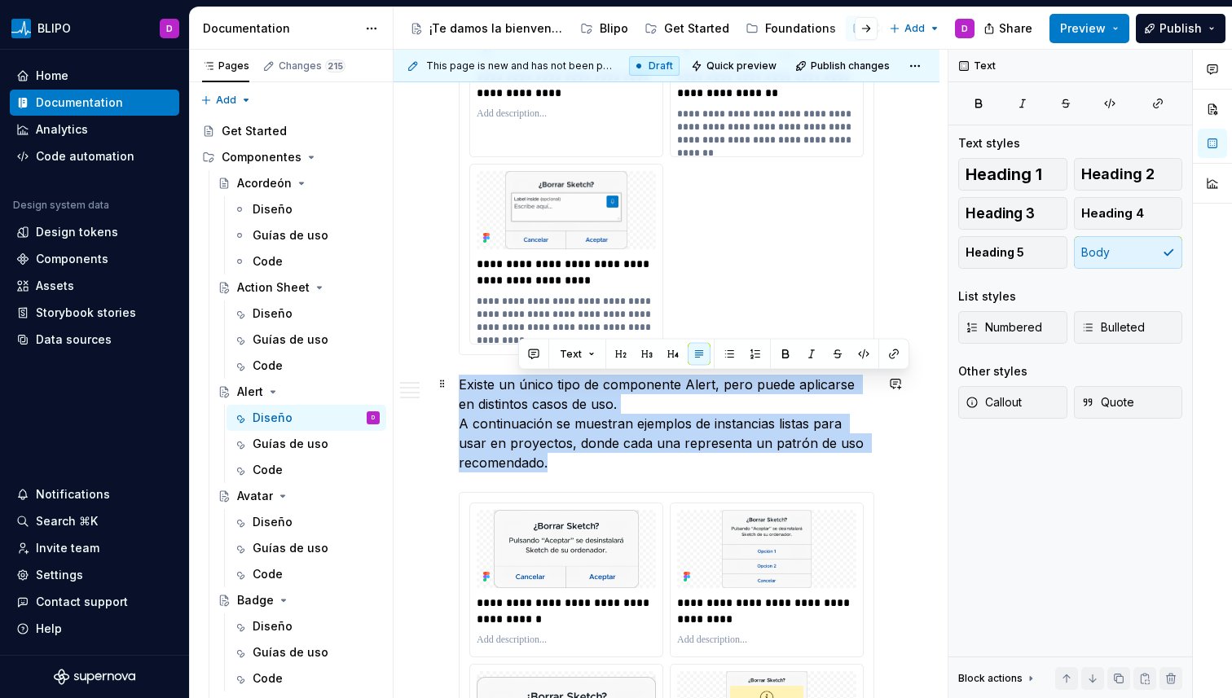
click at [539, 390] on p "Existe un único tipo de componente Alert, pero puede aplicarse en distintos cas…" at bounding box center [667, 424] width 416 height 98
drag, startPoint x: 553, startPoint y: 460, endPoint x: 463, endPoint y: 372, distance: 125.6
click at [463, 372] on div "**********" at bounding box center [667, 31] width 416 height 3445
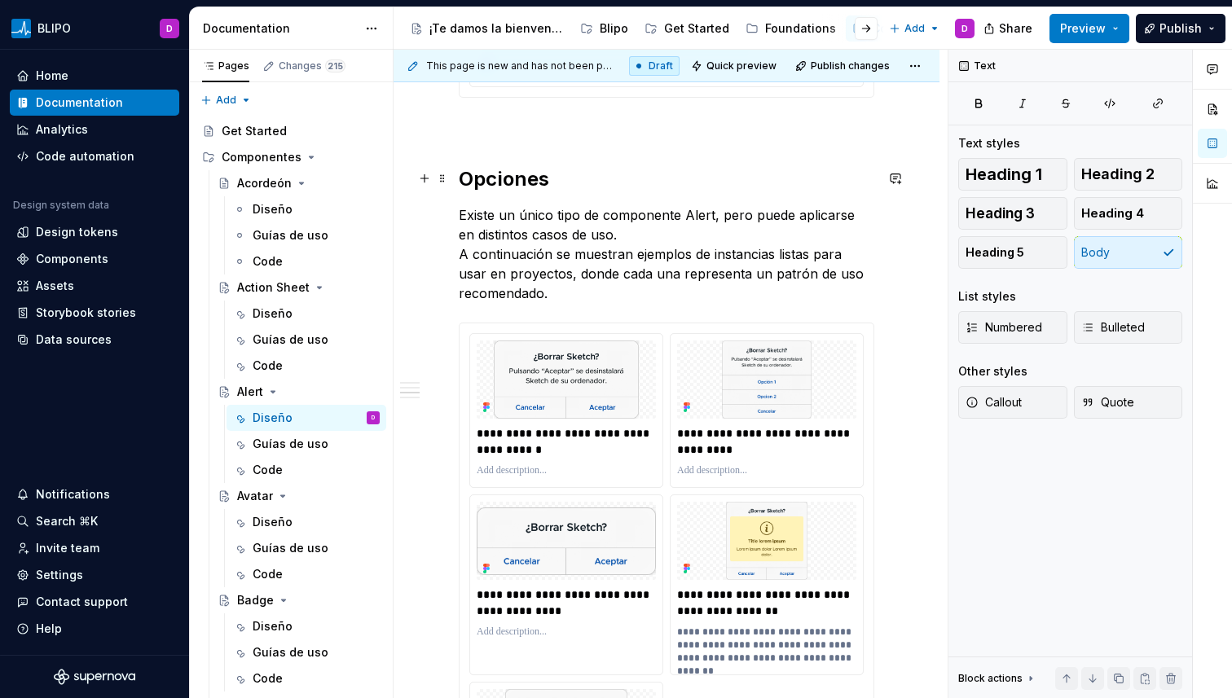
scroll to position [1552, 0]
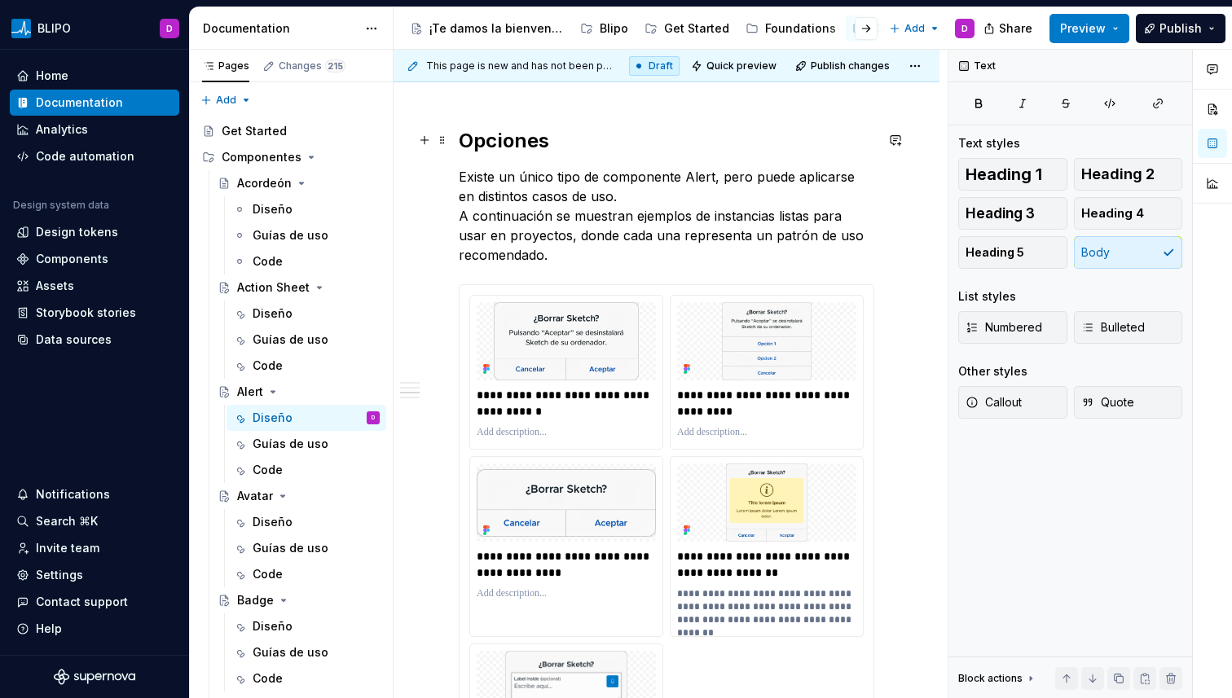
click at [494, 195] on p "Existe un único tipo de componente Alert, pero puede aplicarse en distintos cas…" at bounding box center [667, 216] width 416 height 98
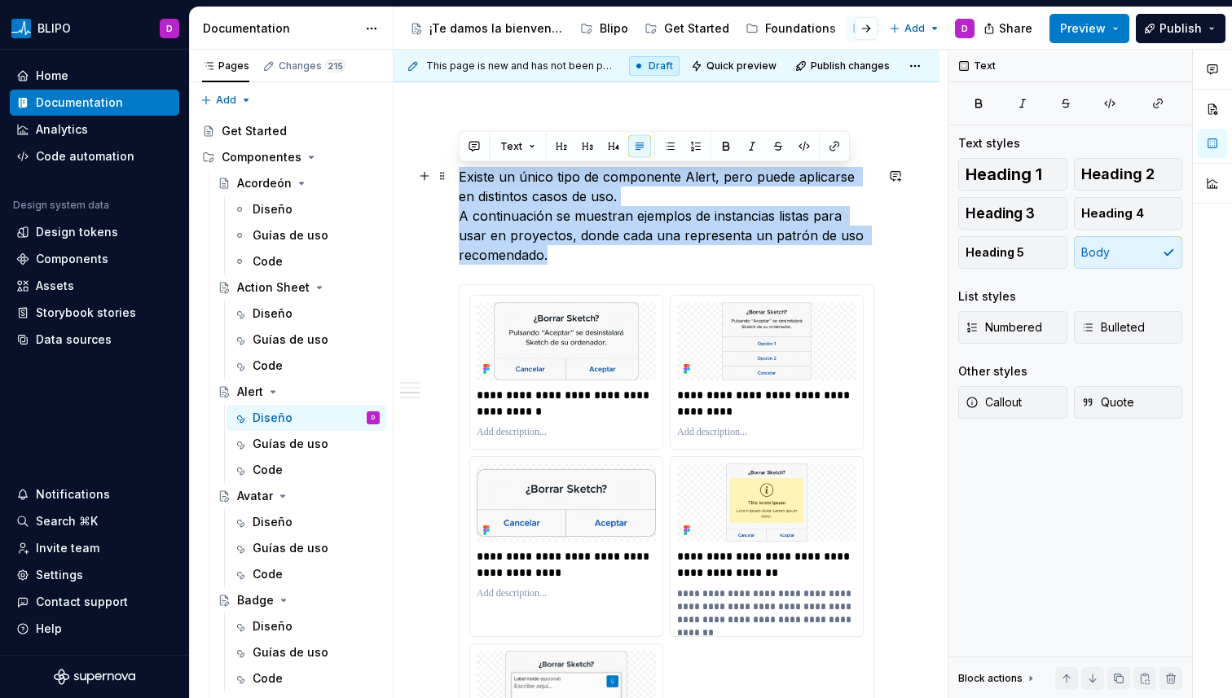
click at [494, 195] on p "Existe un único tipo de componente Alert, pero puede aplicarse en distintos cas…" at bounding box center [667, 216] width 416 height 98
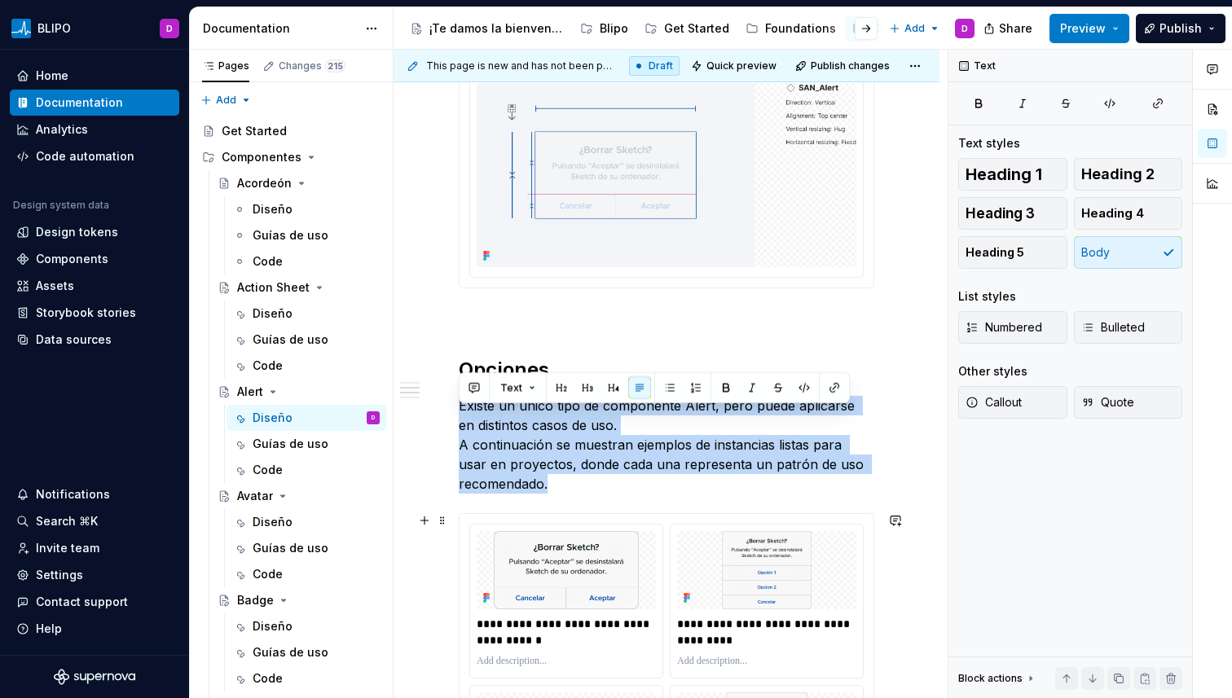
scroll to position [1310, 0]
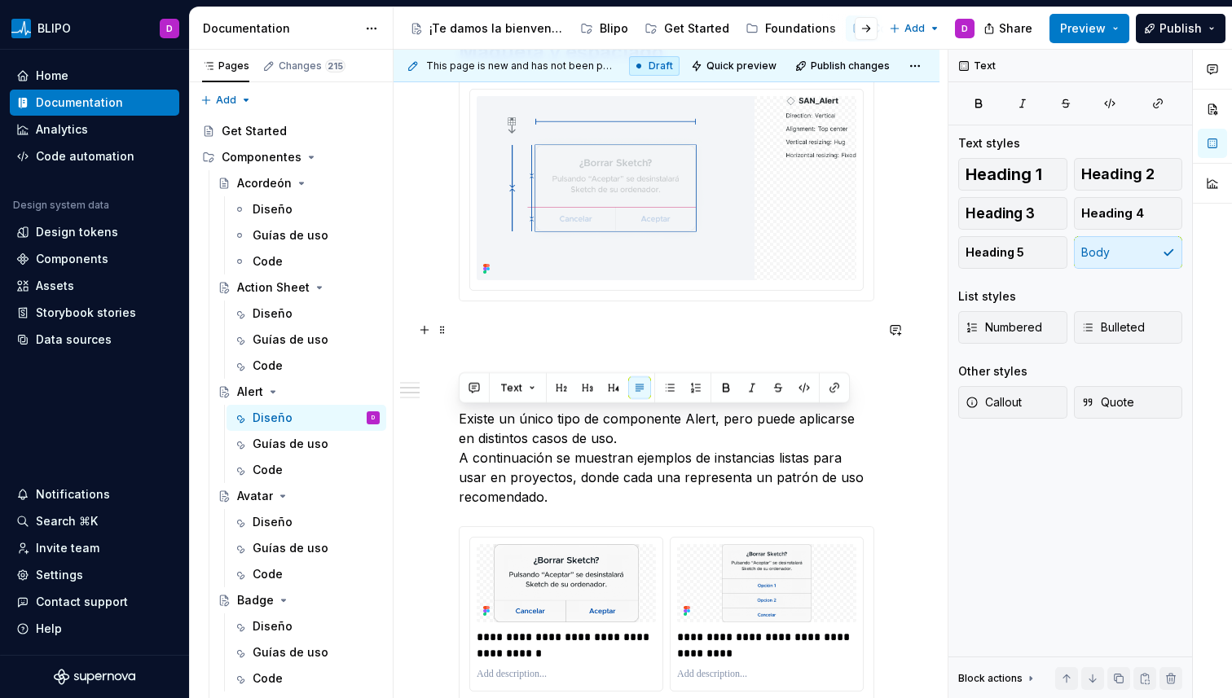
click at [633, 327] on p at bounding box center [667, 331] width 416 height 20
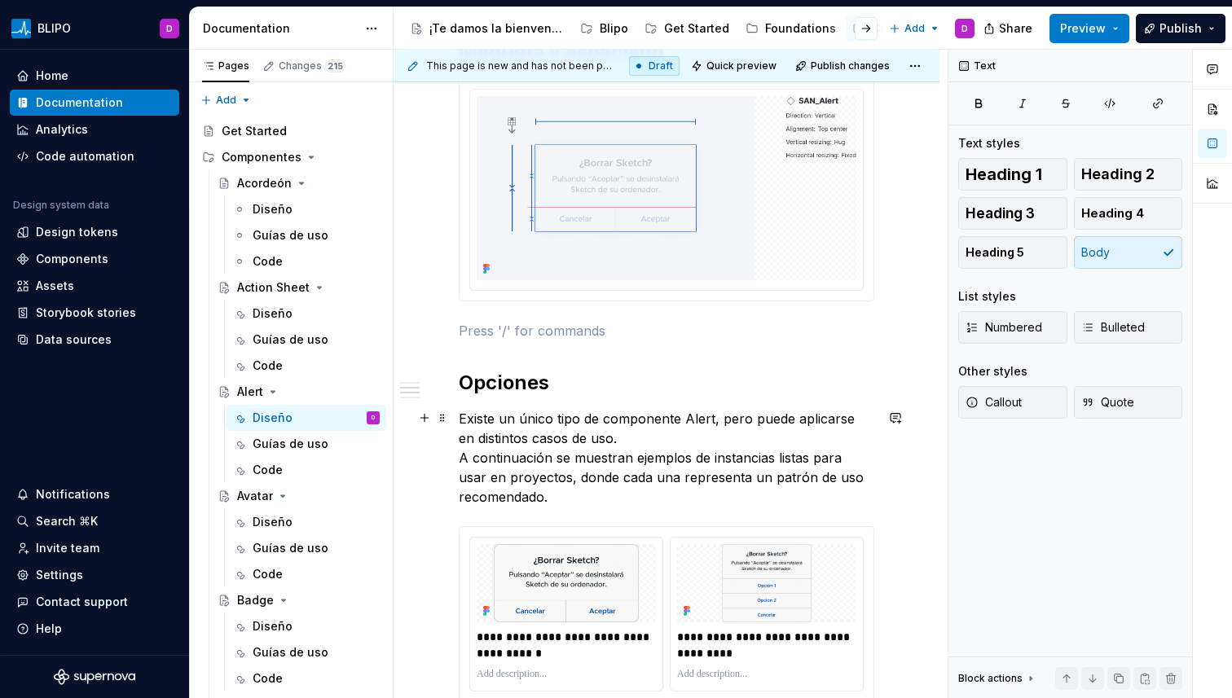
click at [716, 485] on p "Existe un único tipo de componente Alert, pero puede aplicarse en distintos cas…" at bounding box center [667, 458] width 416 height 98
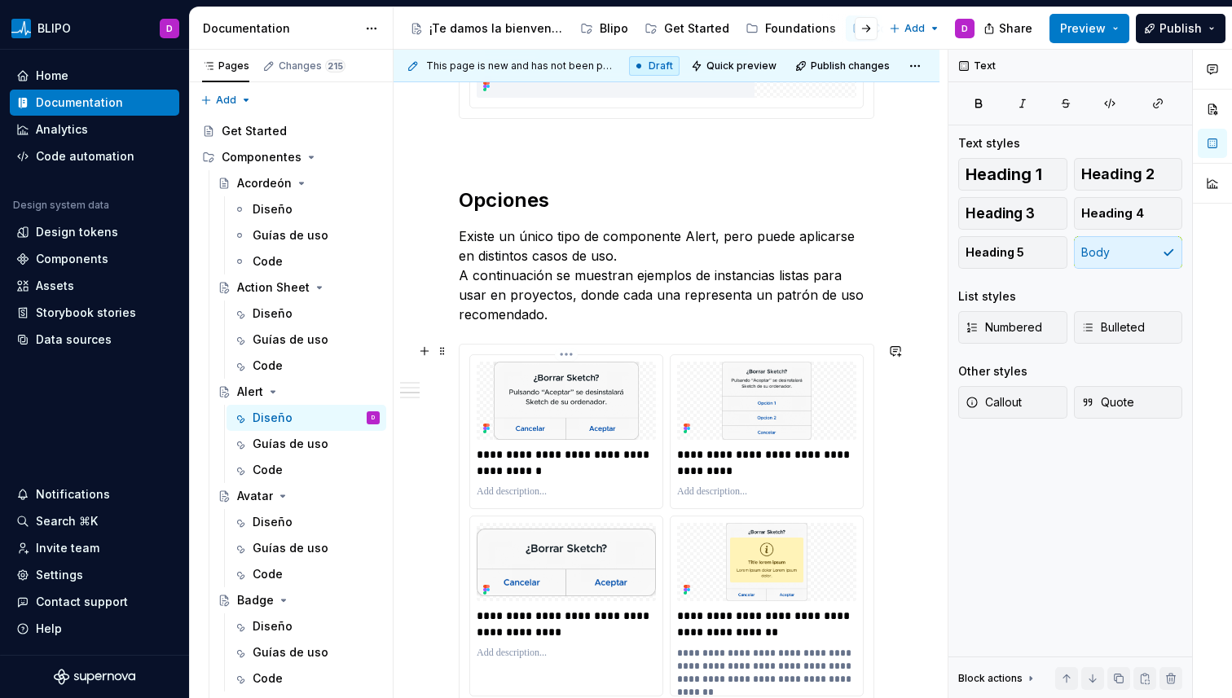
scroll to position [1494, 0]
click at [566, 249] on p "Existe un único tipo de componente Alert, pero puede aplicarse en distintos cas…" at bounding box center [667, 275] width 416 height 98
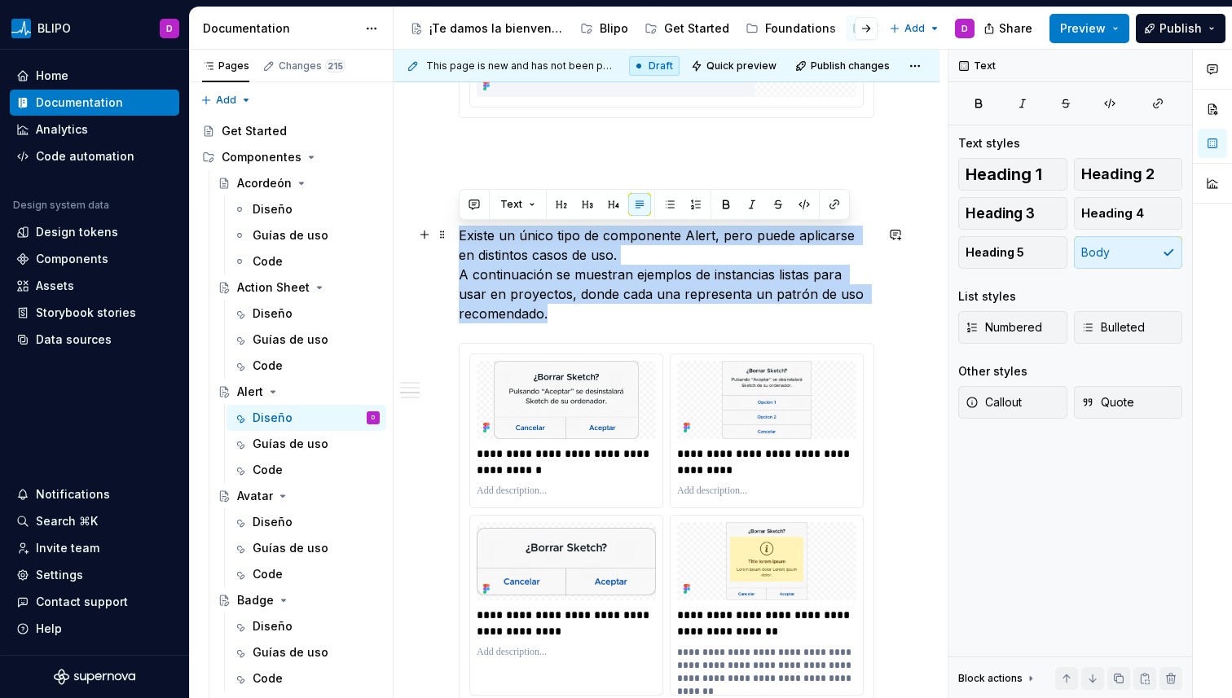
click at [566, 249] on p "Existe un único tipo de componente Alert, pero puede aplicarse en distintos cas…" at bounding box center [667, 275] width 416 height 98
click at [563, 253] on p "Existe un único tipo de componente Alert, pero puede aplicarse en distintos cas…" at bounding box center [667, 275] width 416 height 98
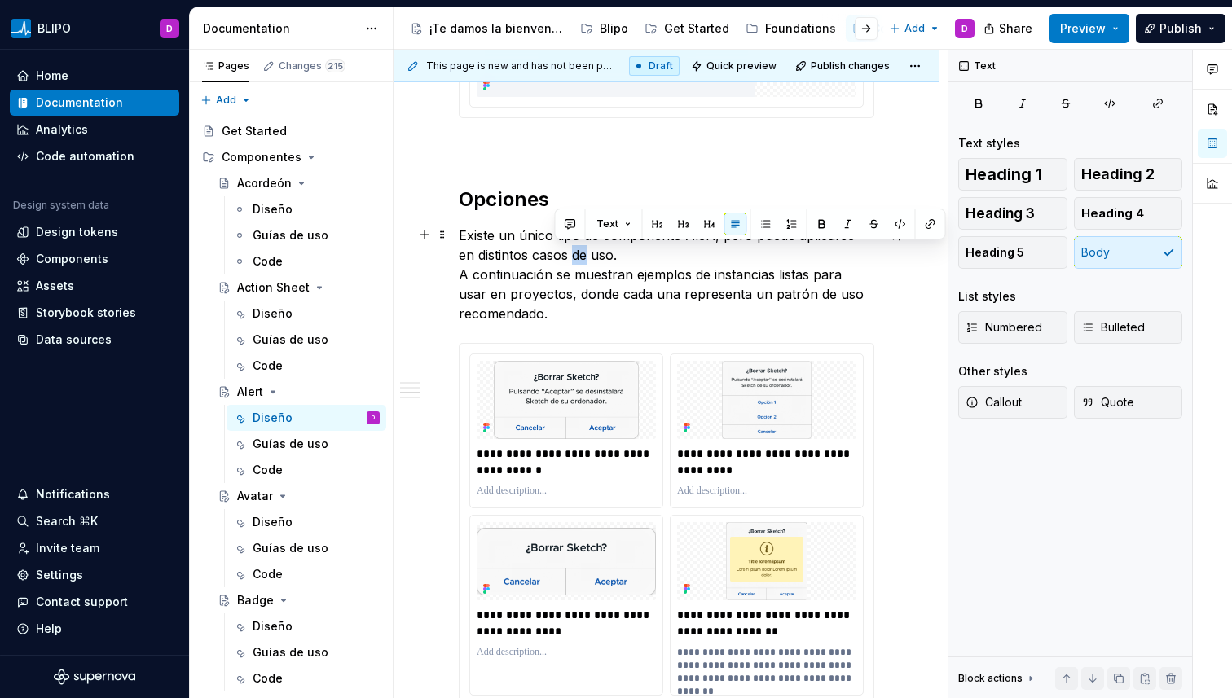
click at [563, 253] on p "Existe un único tipo de componente Alert, pero puede aplicarse en distintos cas…" at bounding box center [667, 275] width 416 height 98
click at [554, 264] on p "Existe un único tipo de componente Alert, pero puede aplicarse en distintos cas…" at bounding box center [667, 275] width 416 height 98
click at [544, 286] on p "Existe un único tipo de componente Alert, pero puede aplicarse en distintos cas…" at bounding box center [667, 275] width 416 height 98
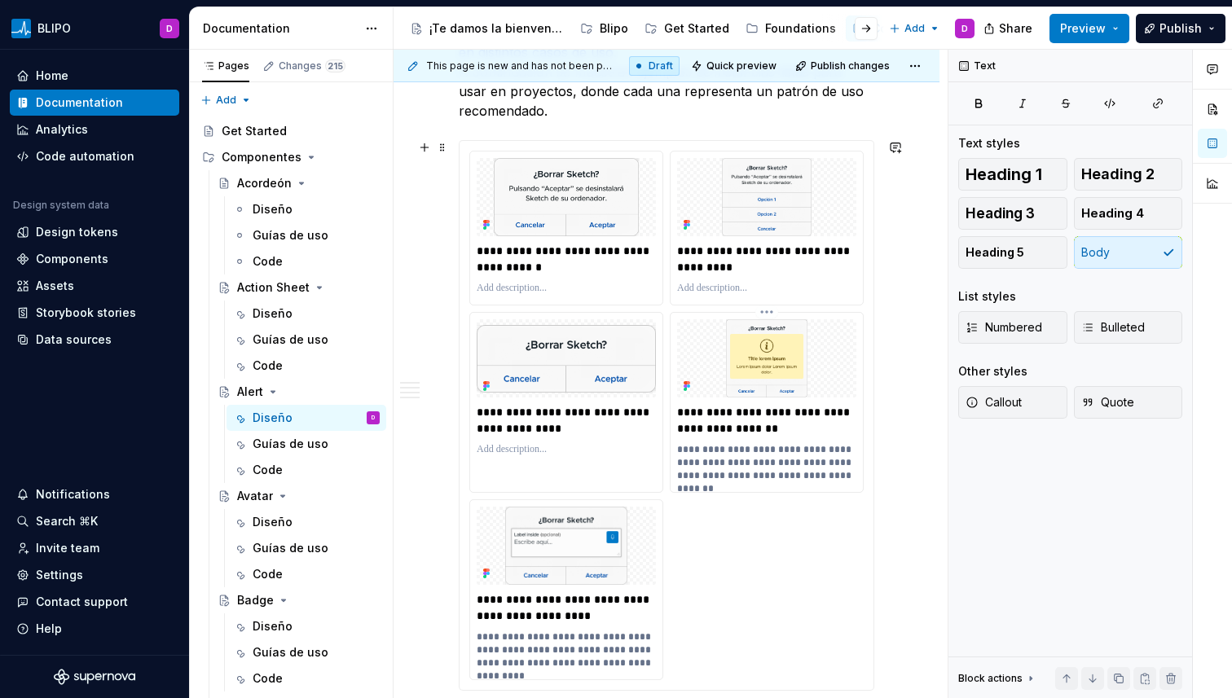
scroll to position [1634, 0]
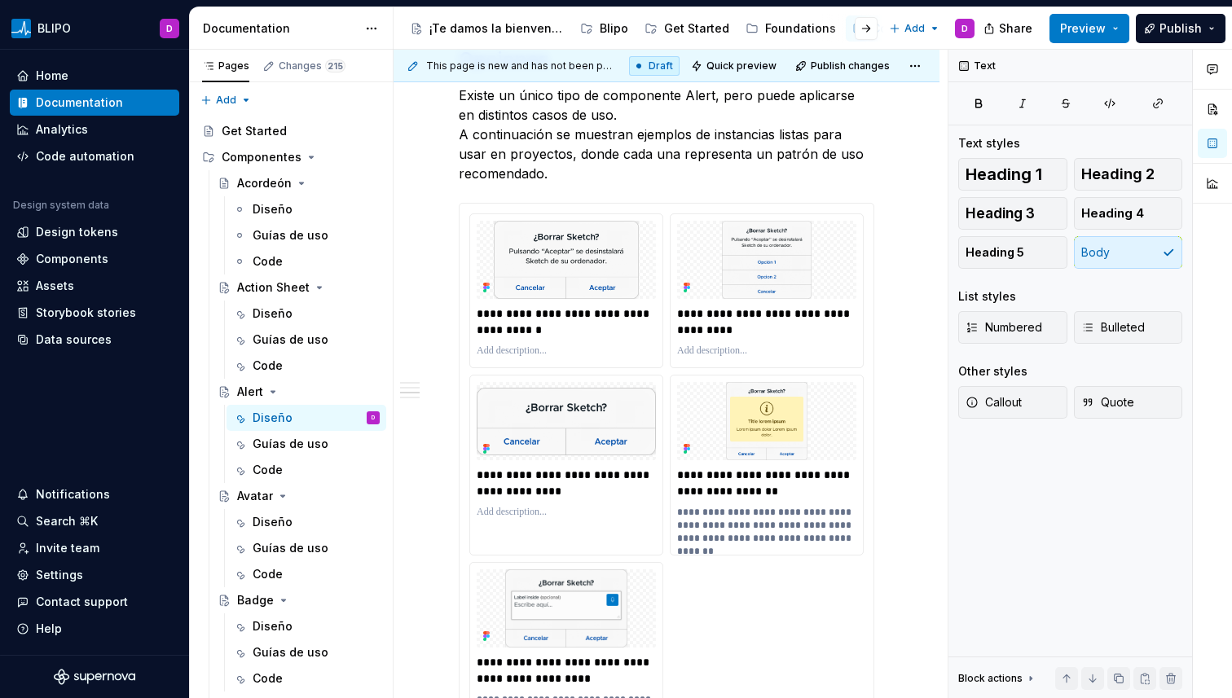
type textarea "*"
